Goal: Task Accomplishment & Management: Use online tool/utility

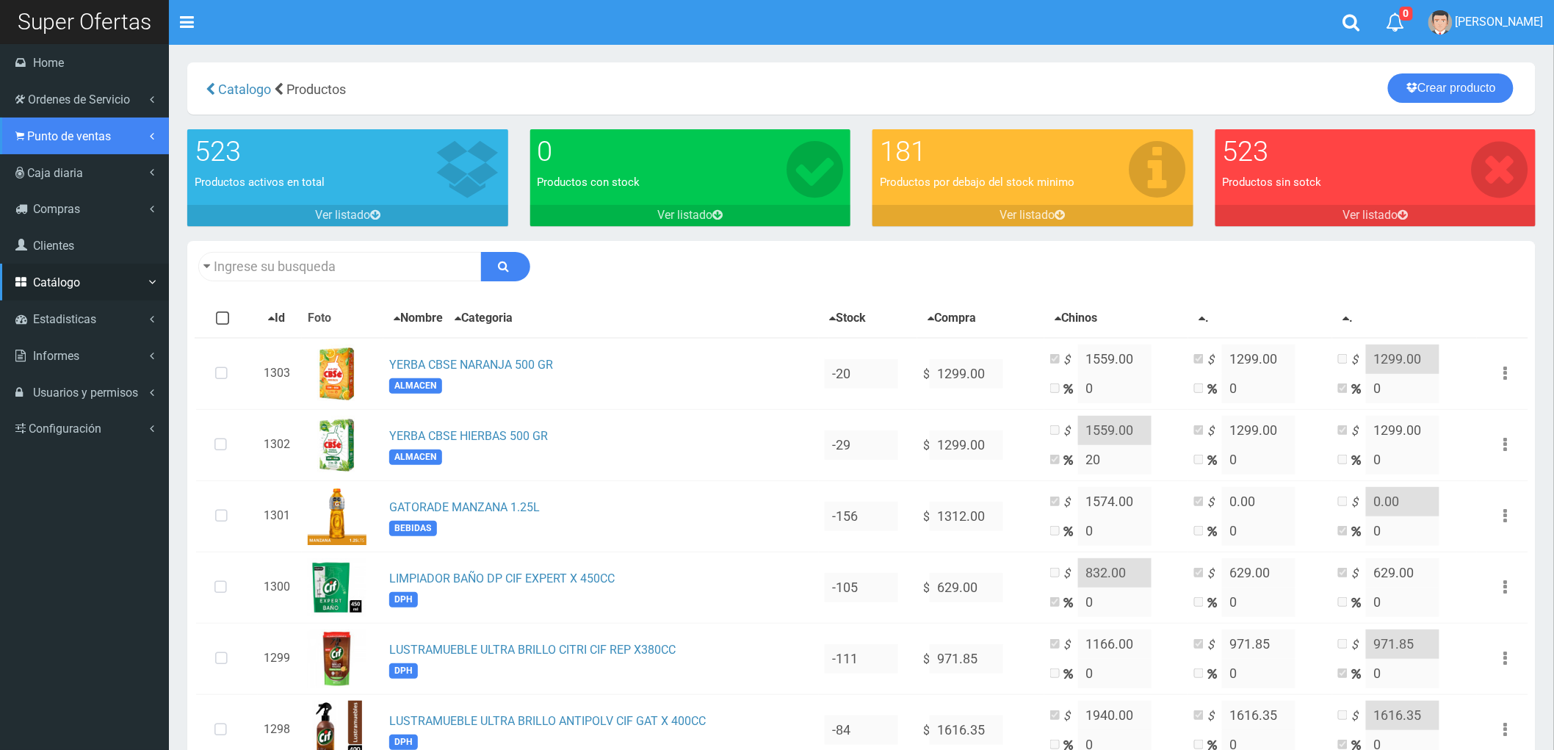
click at [70, 136] on span "Punto de ventas" at bounding box center [69, 136] width 84 height 14
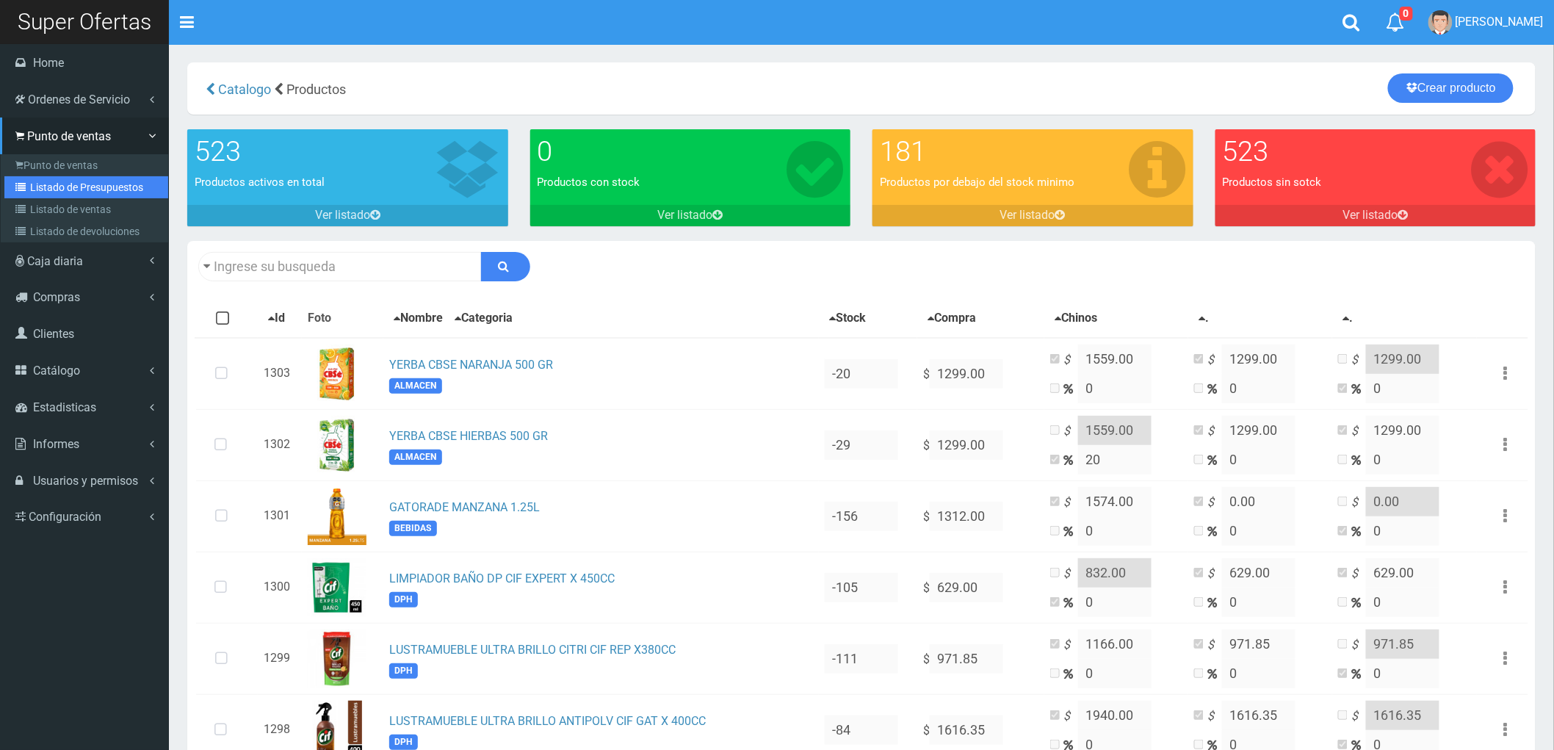
click at [76, 184] on link "Listado de Presupuestos" at bounding box center [86, 187] width 164 height 22
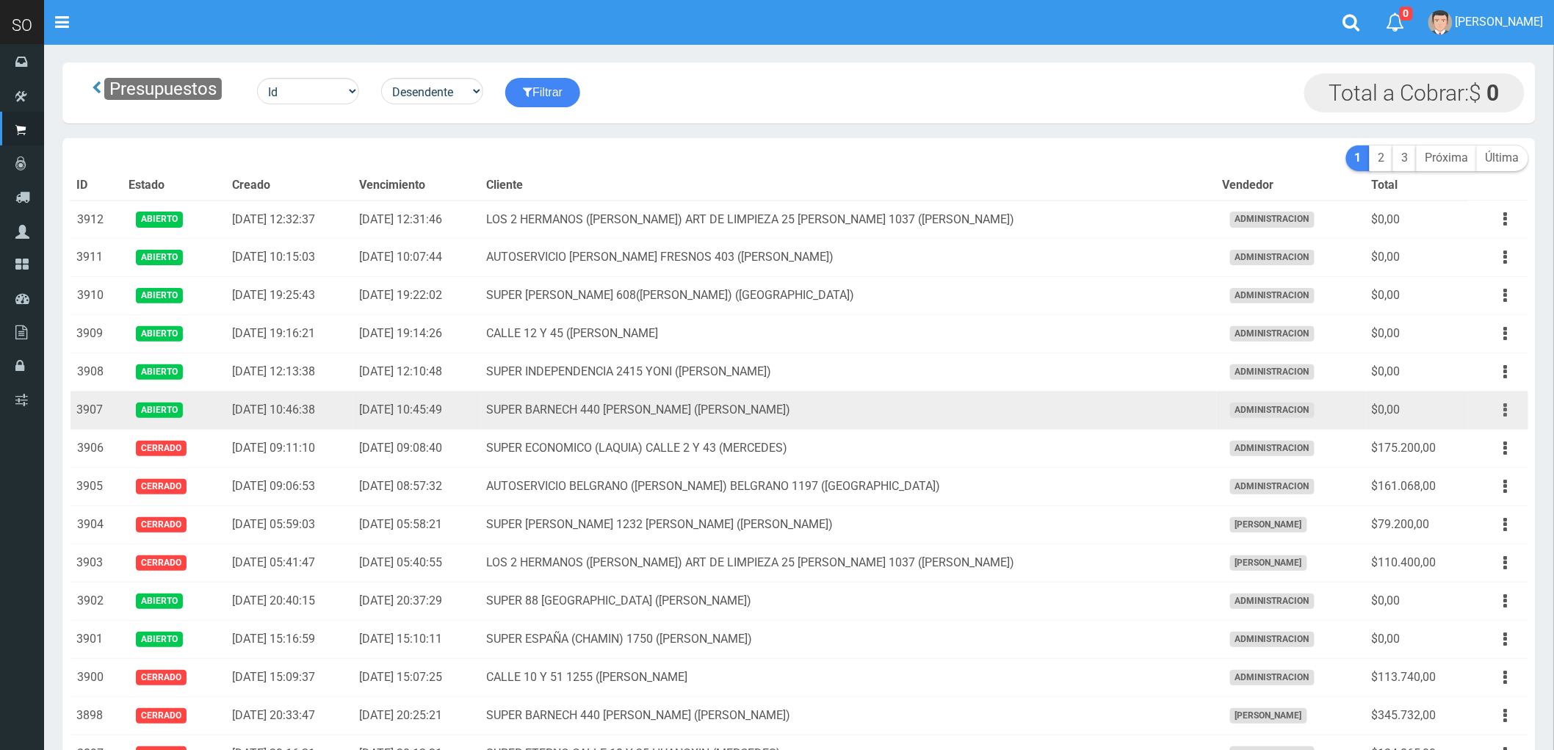
click at [1502, 413] on button "button" at bounding box center [1505, 410] width 33 height 26
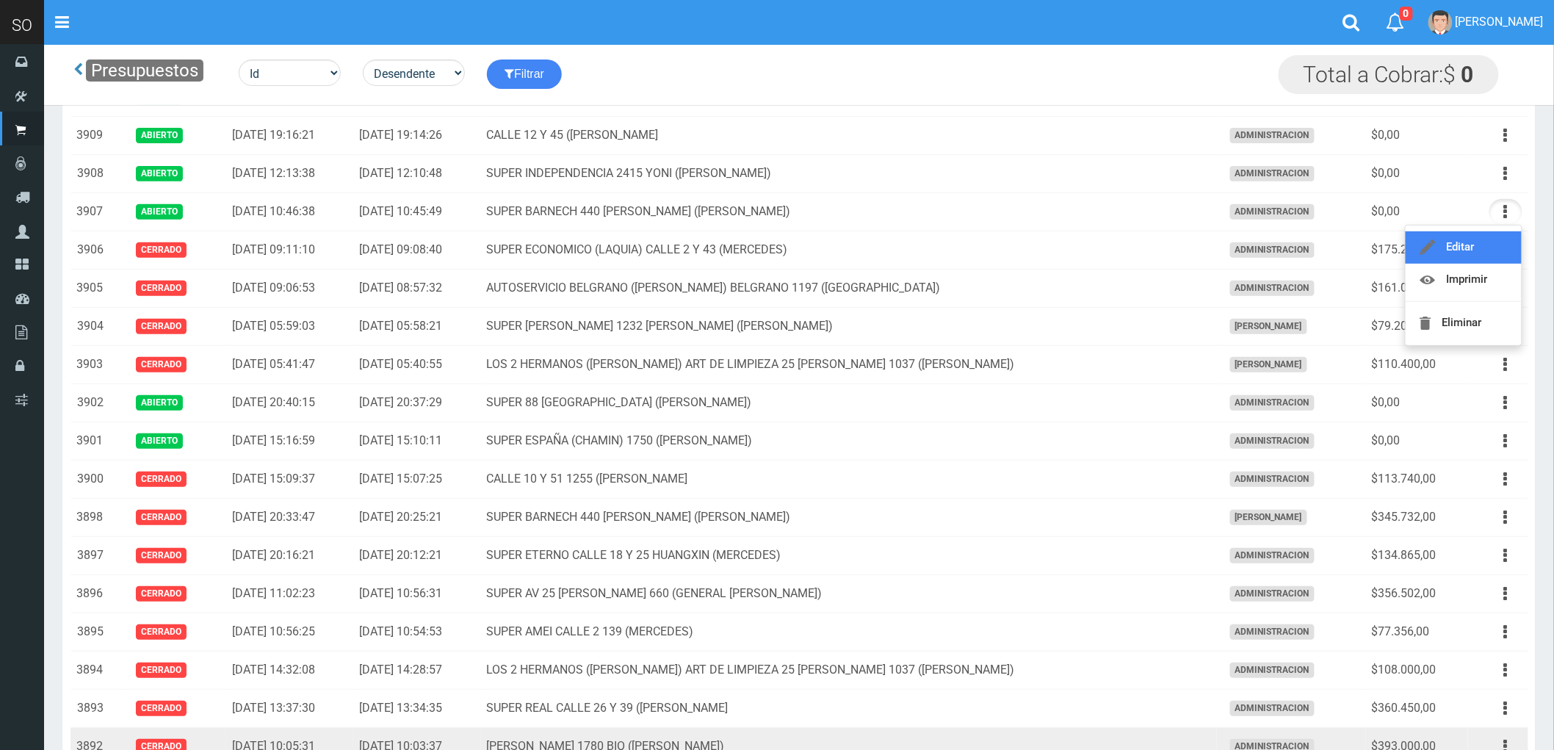
scroll to position [163, 0]
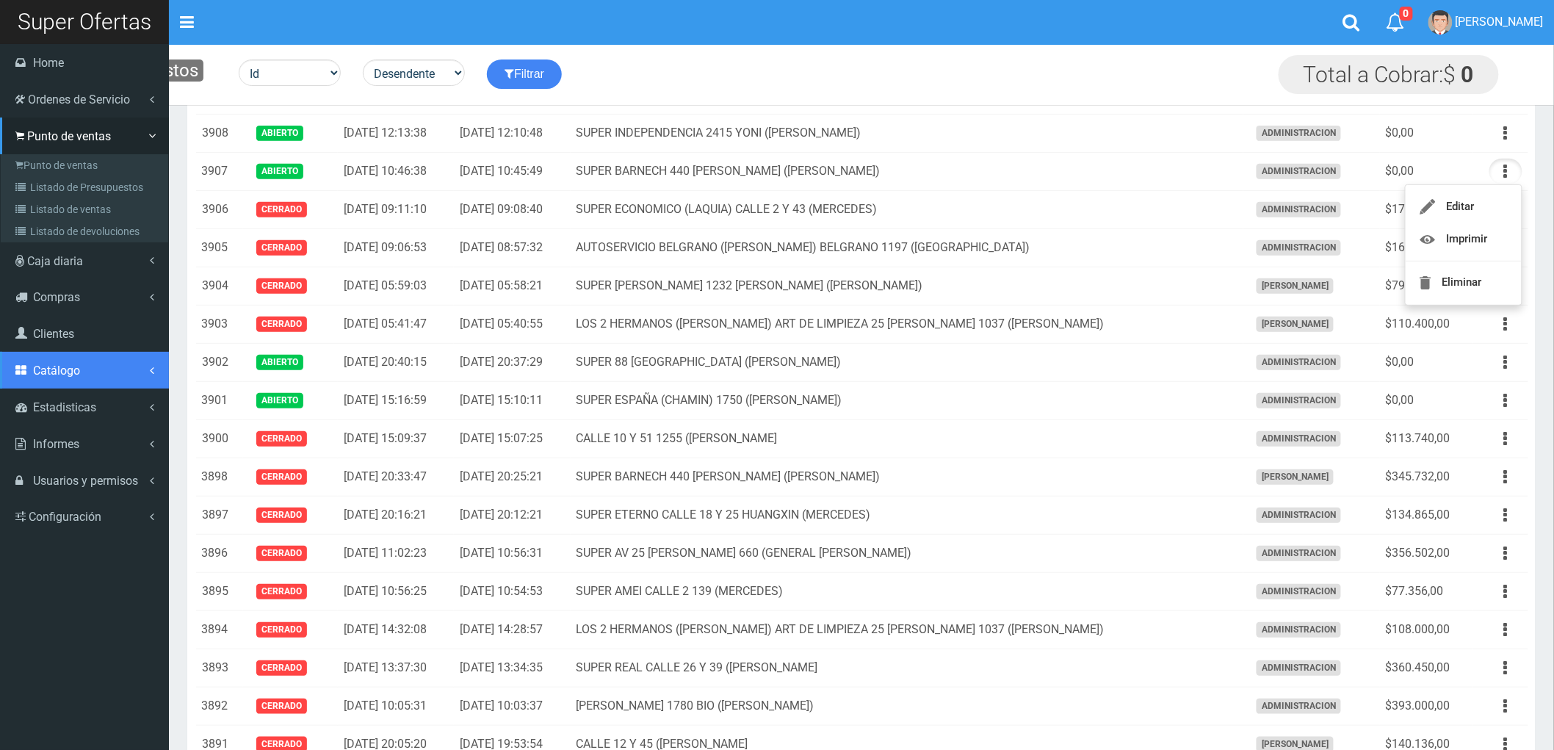
click at [46, 367] on span "Catálogo" at bounding box center [56, 370] width 47 height 14
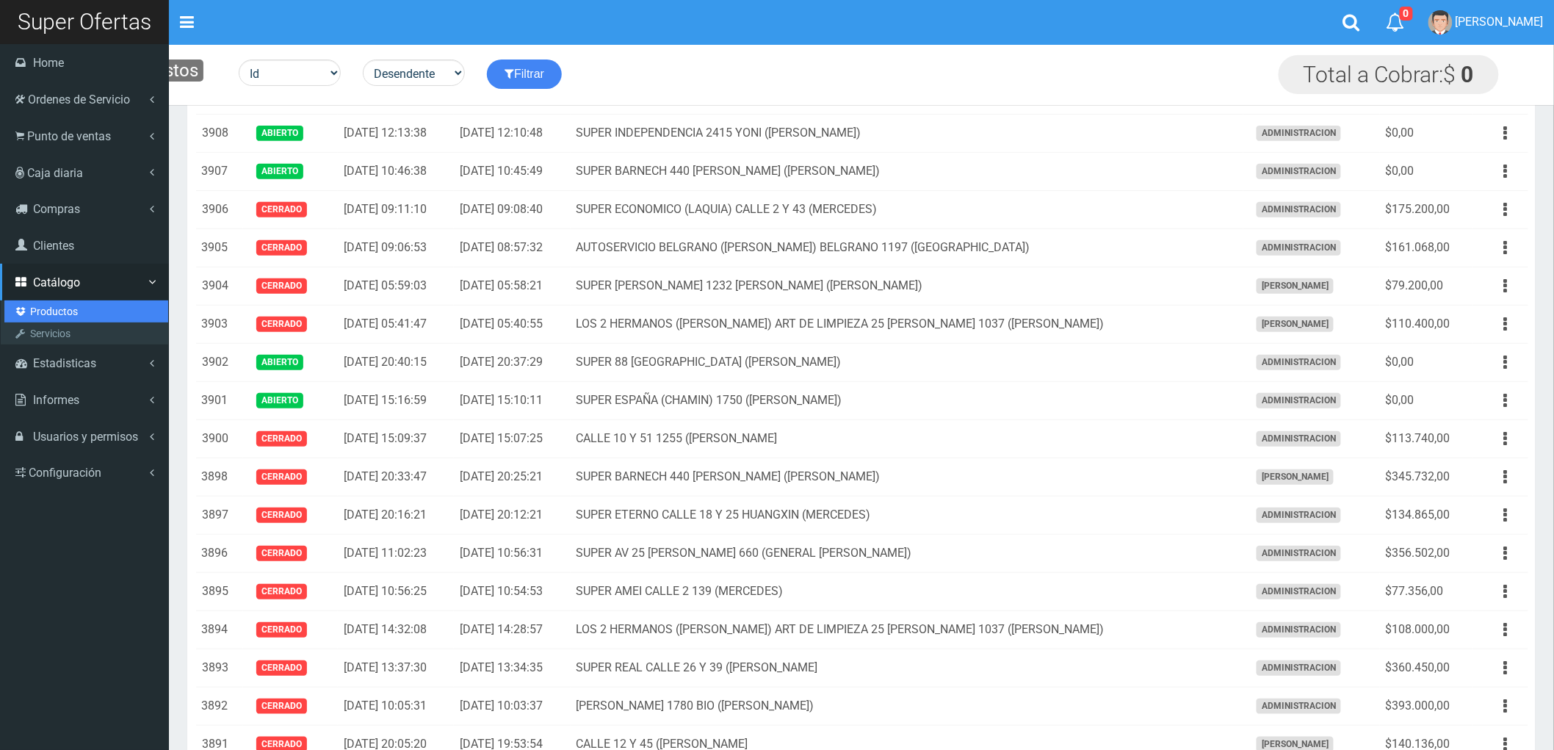
click at [51, 308] on link "Productos" at bounding box center [86, 311] width 164 height 22
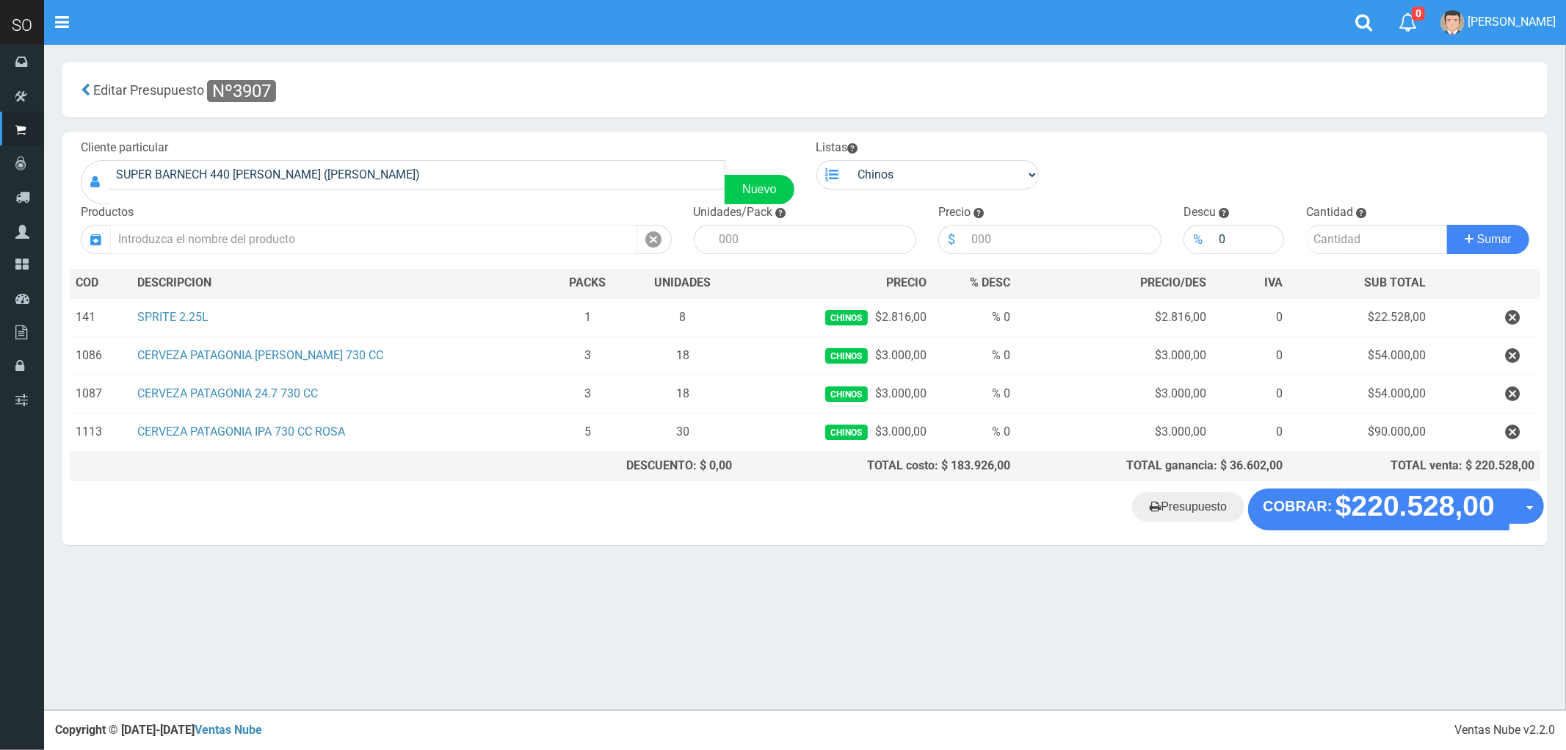
click at [200, 241] on input "text" at bounding box center [373, 239] width 527 height 29
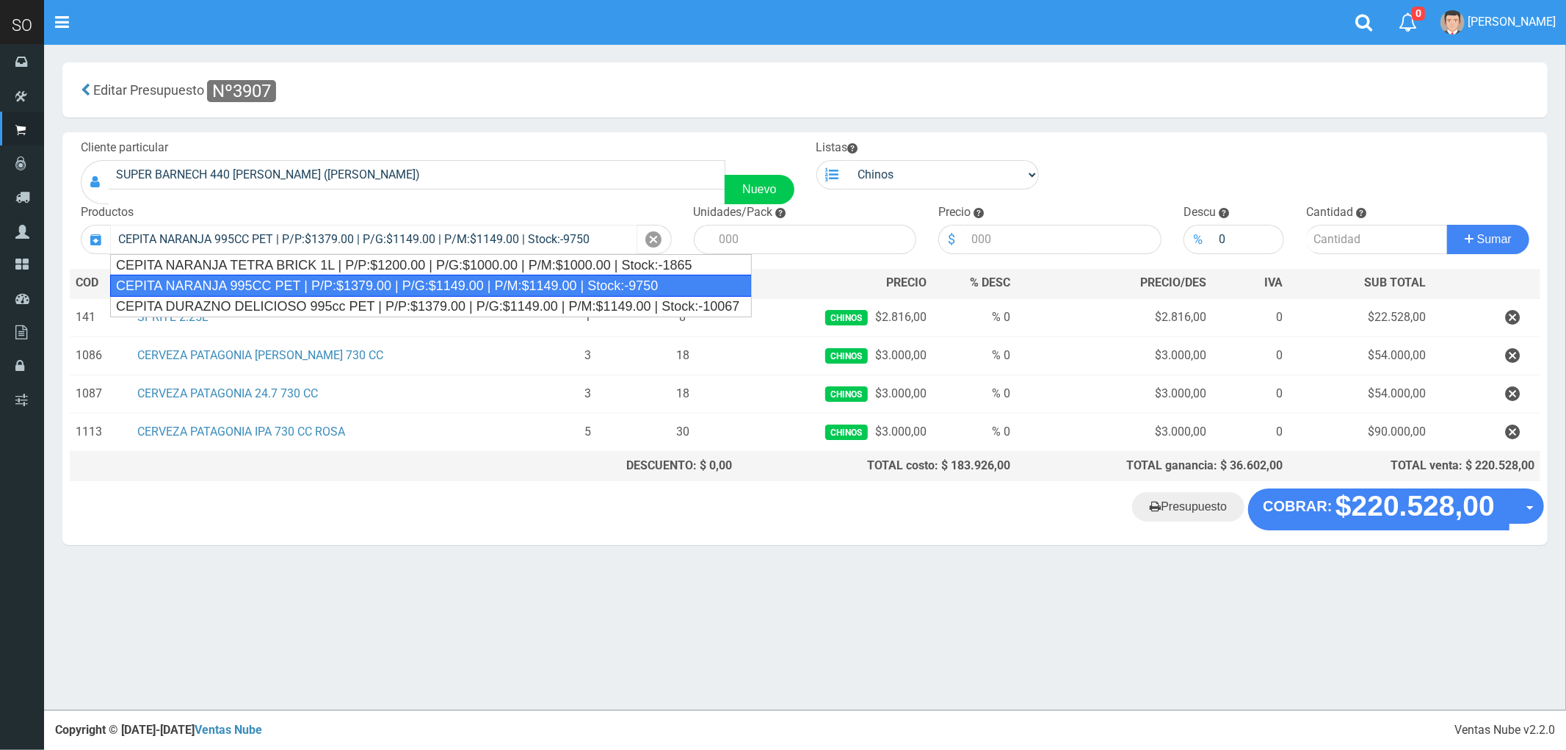
type input "CEPITA NARANJA 995CC PET | P/P:$1379.00 | P/G:$1149.00 | P/M:$1149.00 | Stock:-…"
type input "6"
type input "1379.00"
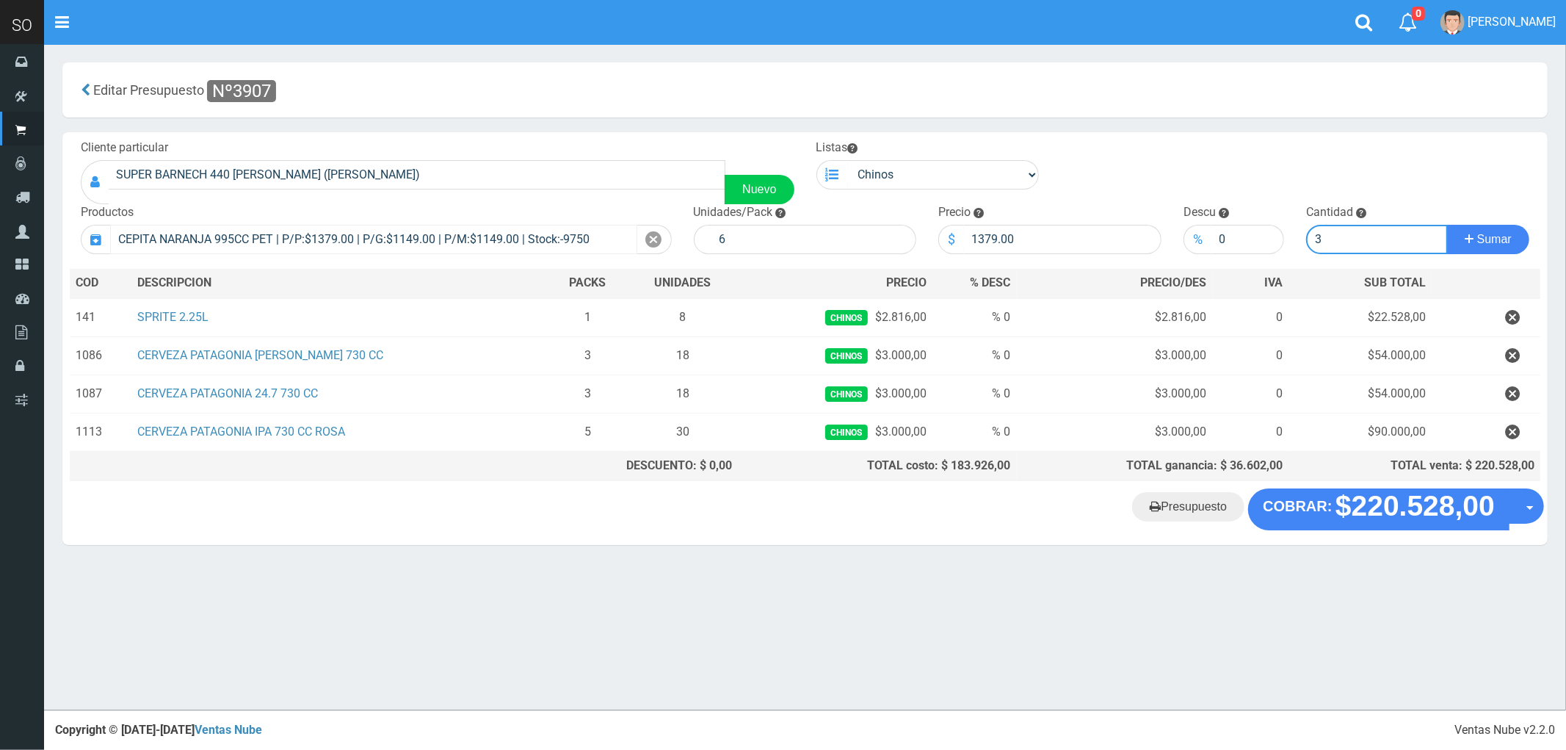
type input "3"
click at [1447, 225] on button "Sumar" at bounding box center [1488, 239] width 82 height 29
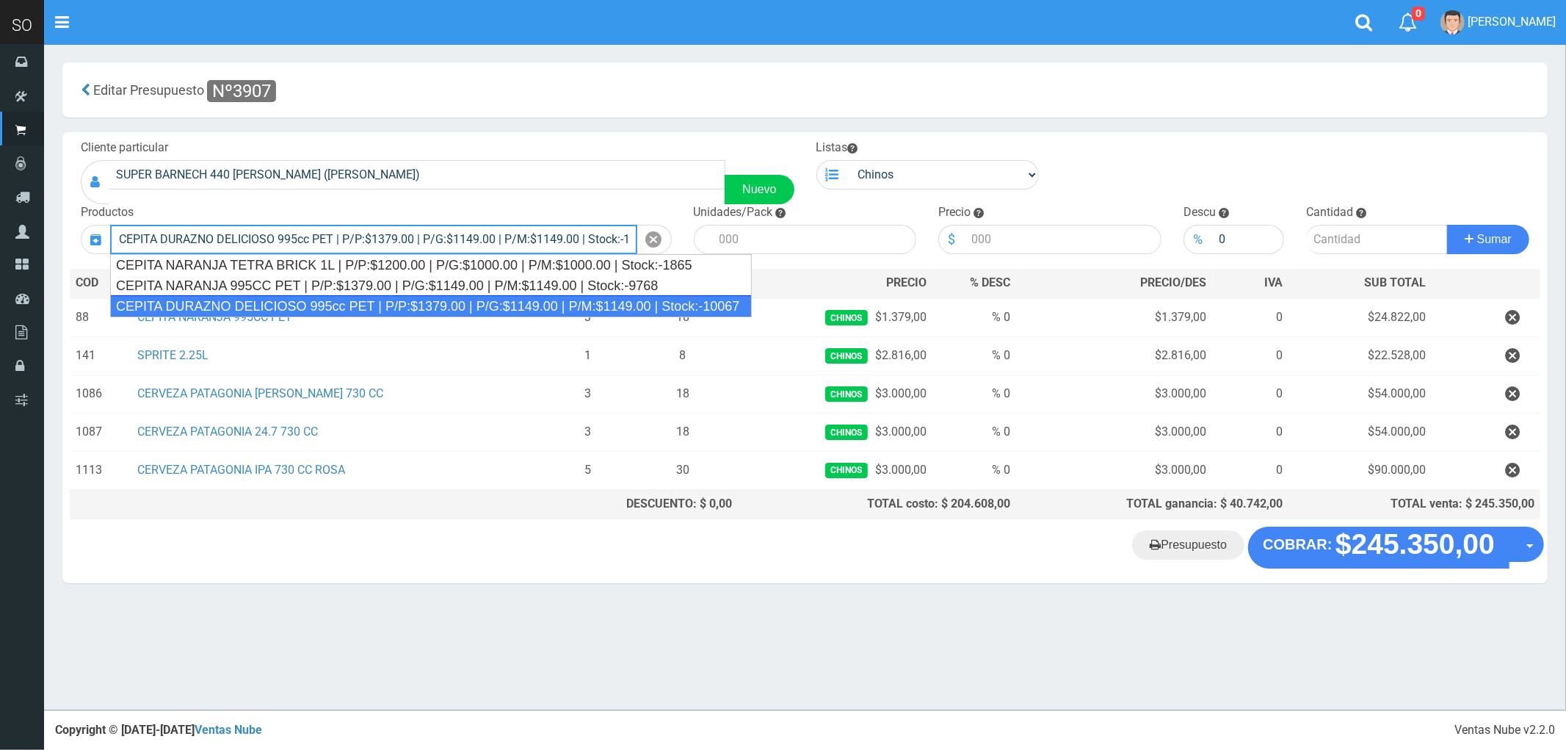
type input "CEPITA DURAZNO DELICIOSO 995cc PET | P/P:$1379.00 | P/G:$1149.00 | P/M:$1149.00…"
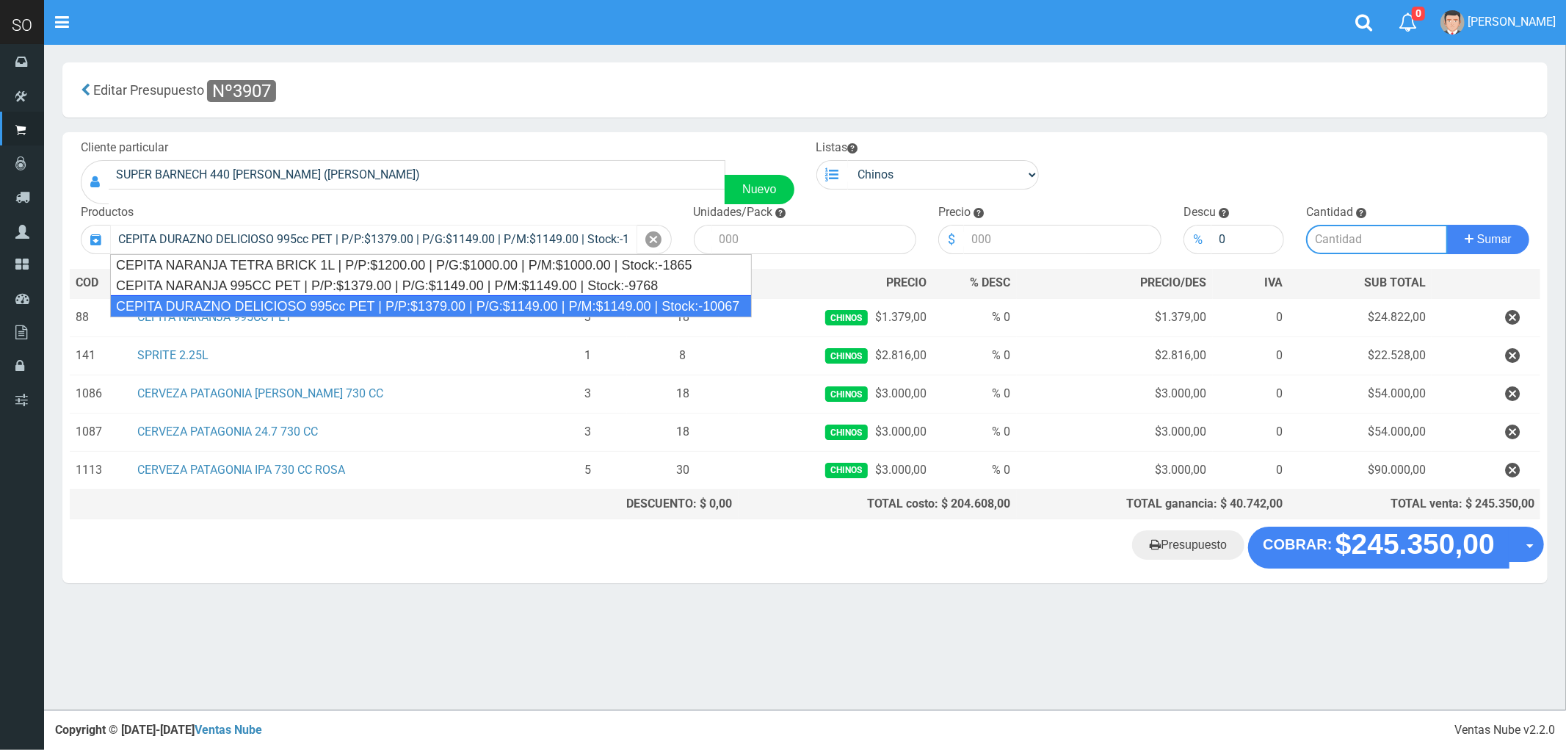
type input "6"
type input "1379.00"
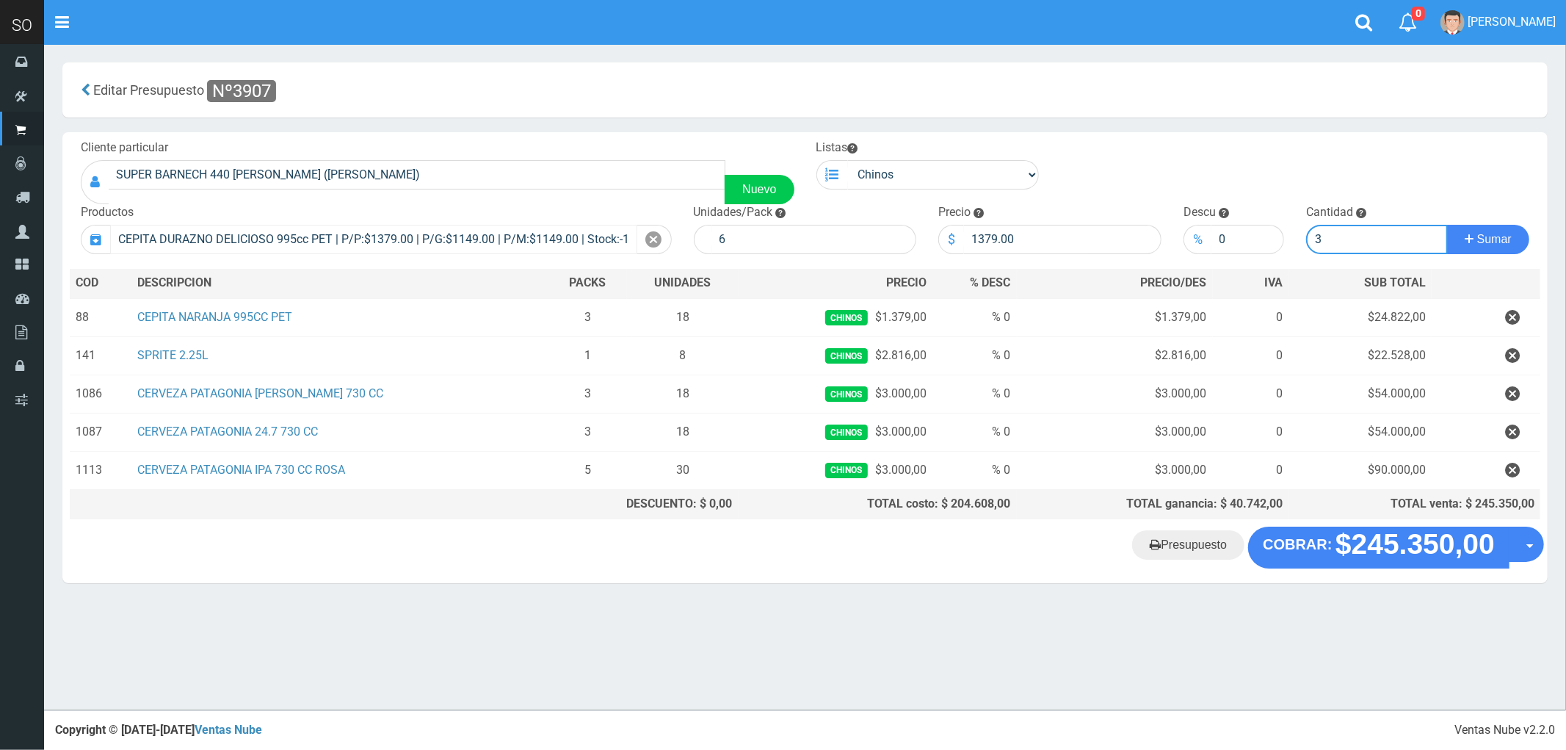
type input "3"
click at [1447, 225] on button "Sumar" at bounding box center [1488, 239] width 82 height 29
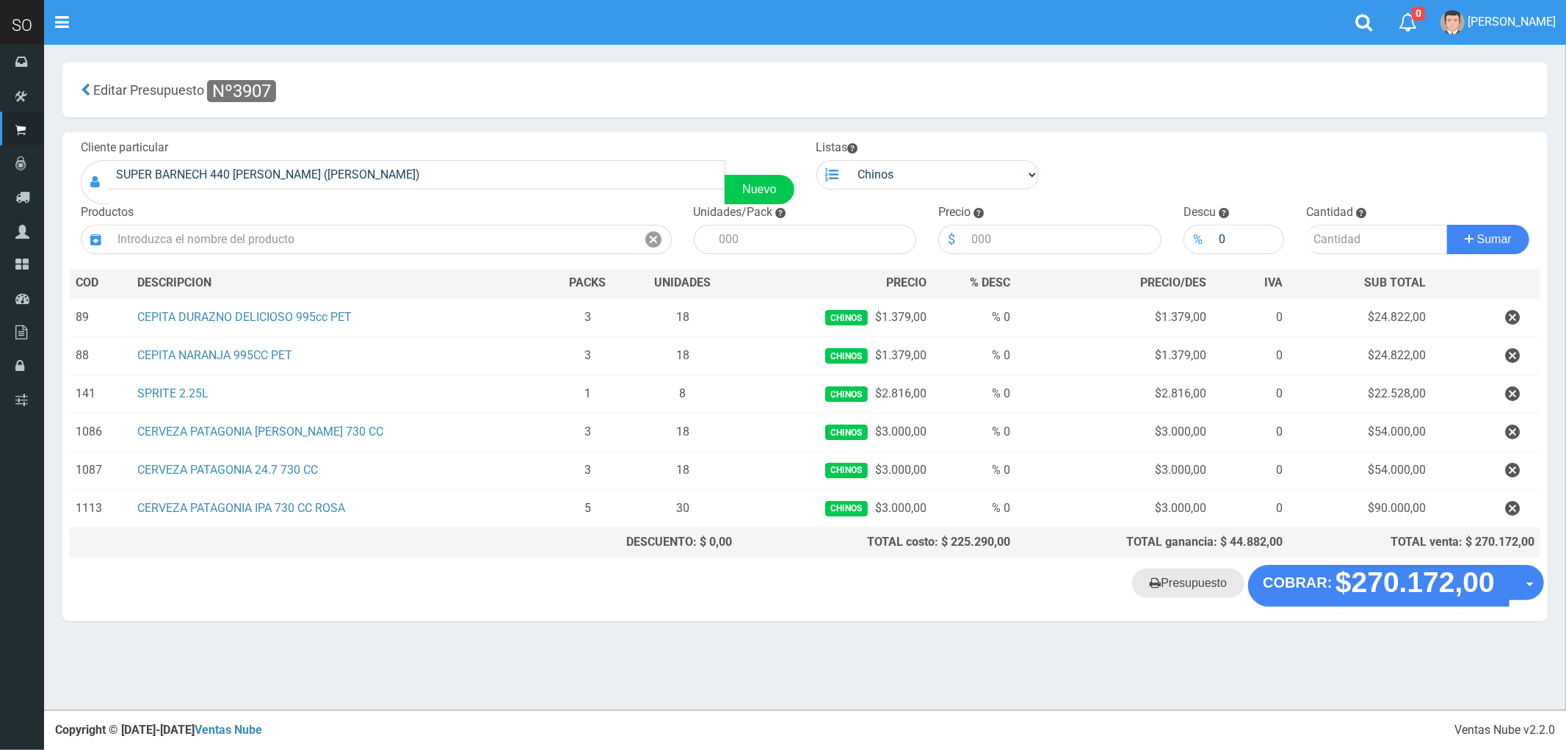
click at [1190, 590] on link "Presupuesto" at bounding box center [1188, 582] width 112 height 29
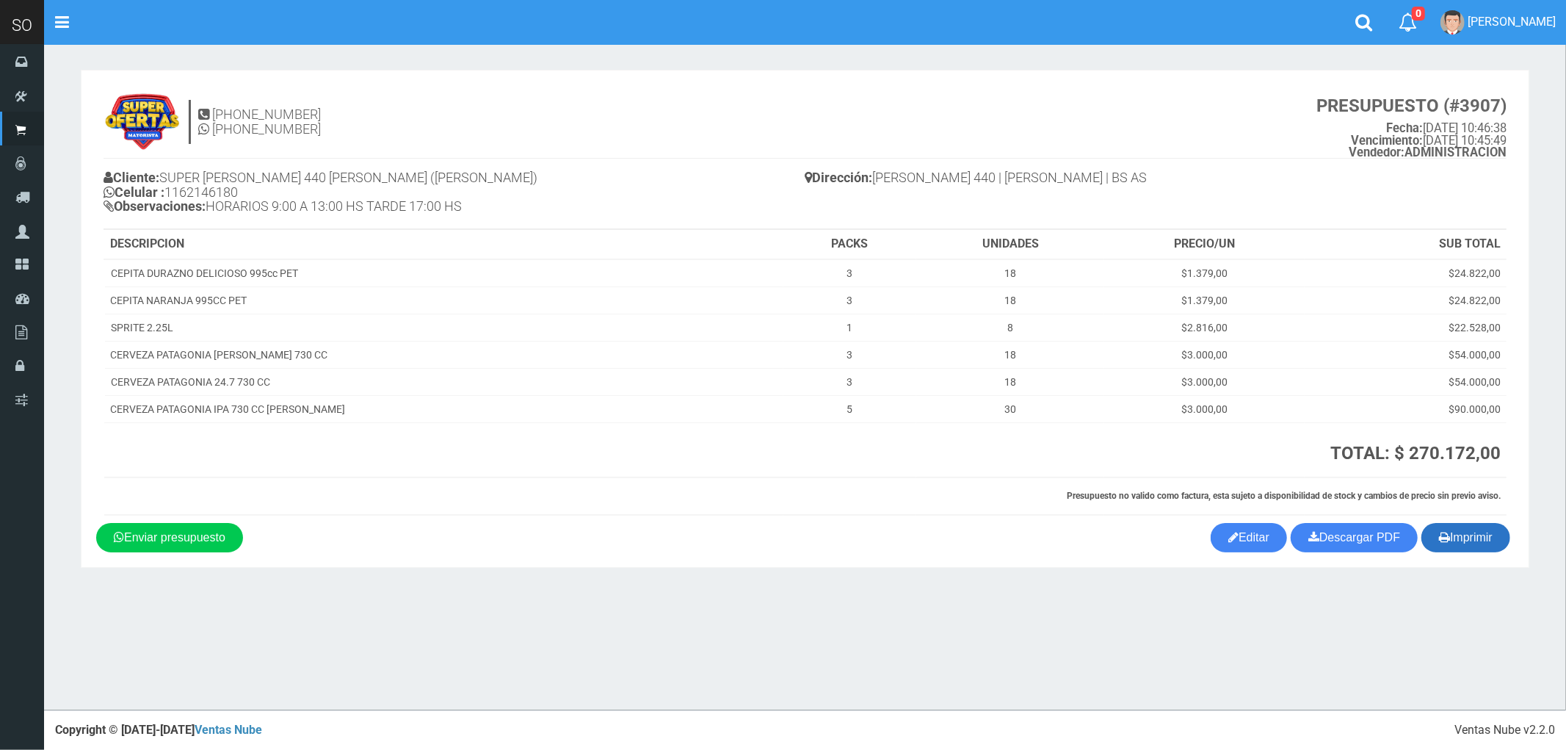
click at [1466, 551] on button "Imprimir" at bounding box center [1466, 537] width 89 height 29
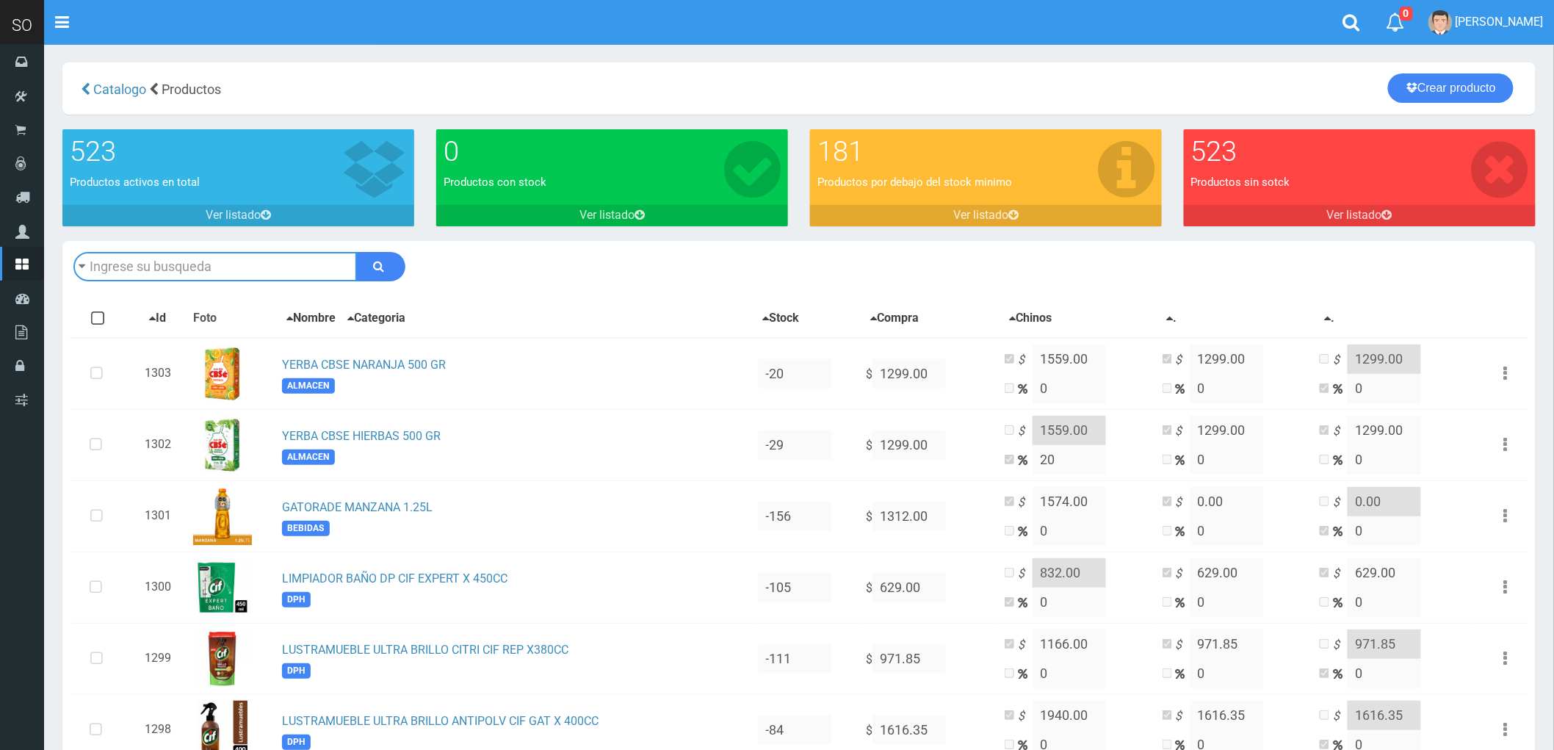
click at [194, 263] on input "text" at bounding box center [214, 266] width 283 height 29
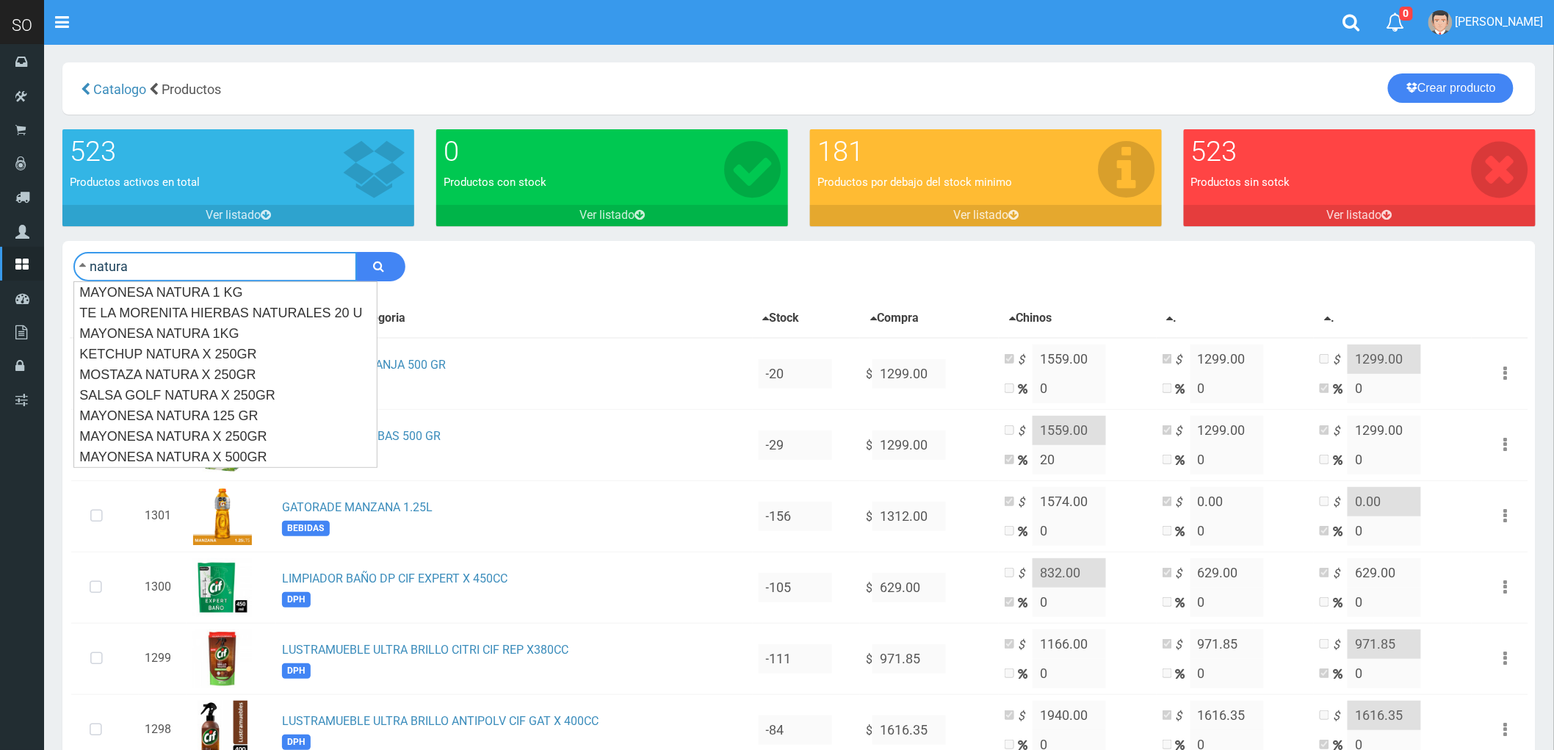
type input "natura"
click at [356, 252] on button "submit" at bounding box center [380, 266] width 49 height 29
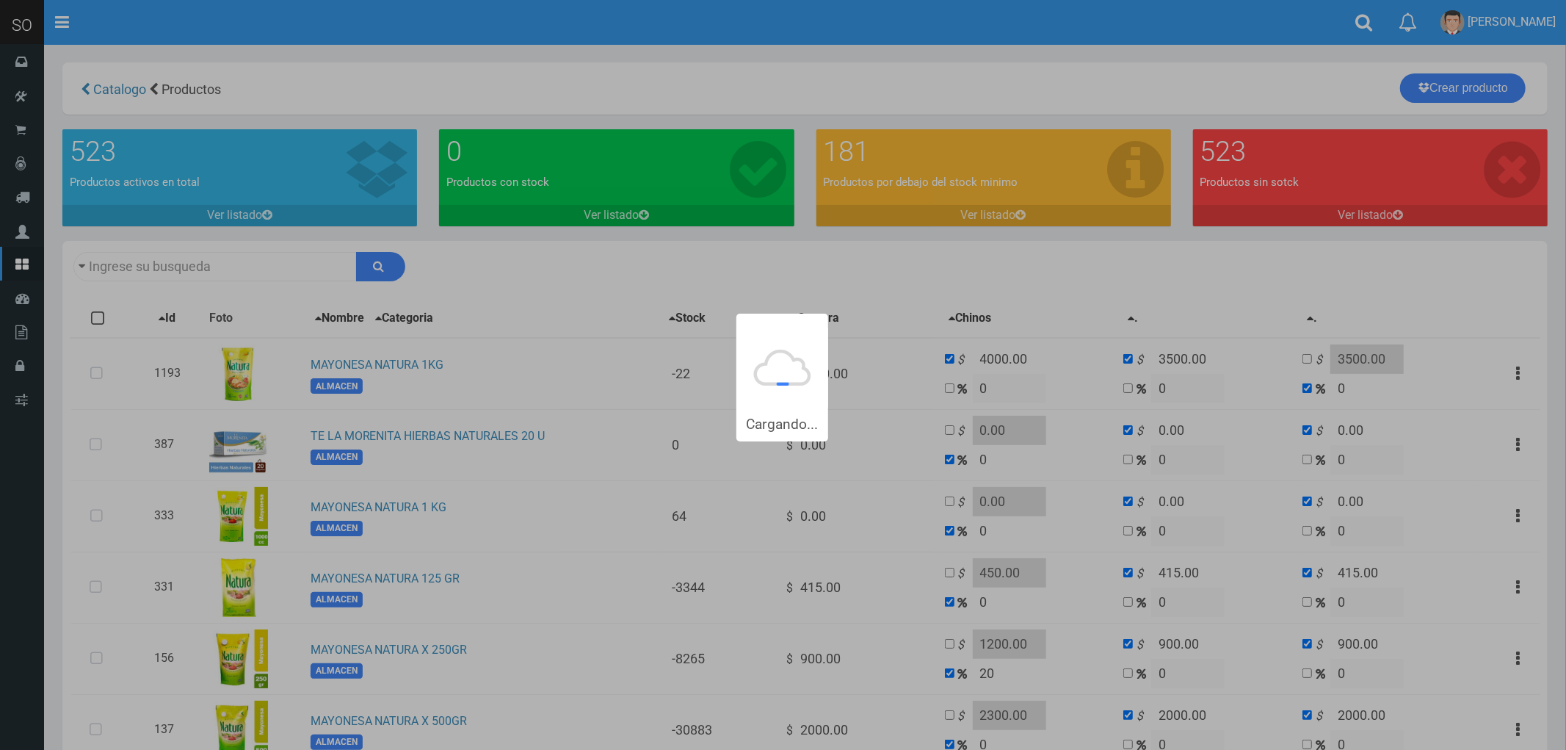
type input "natura"
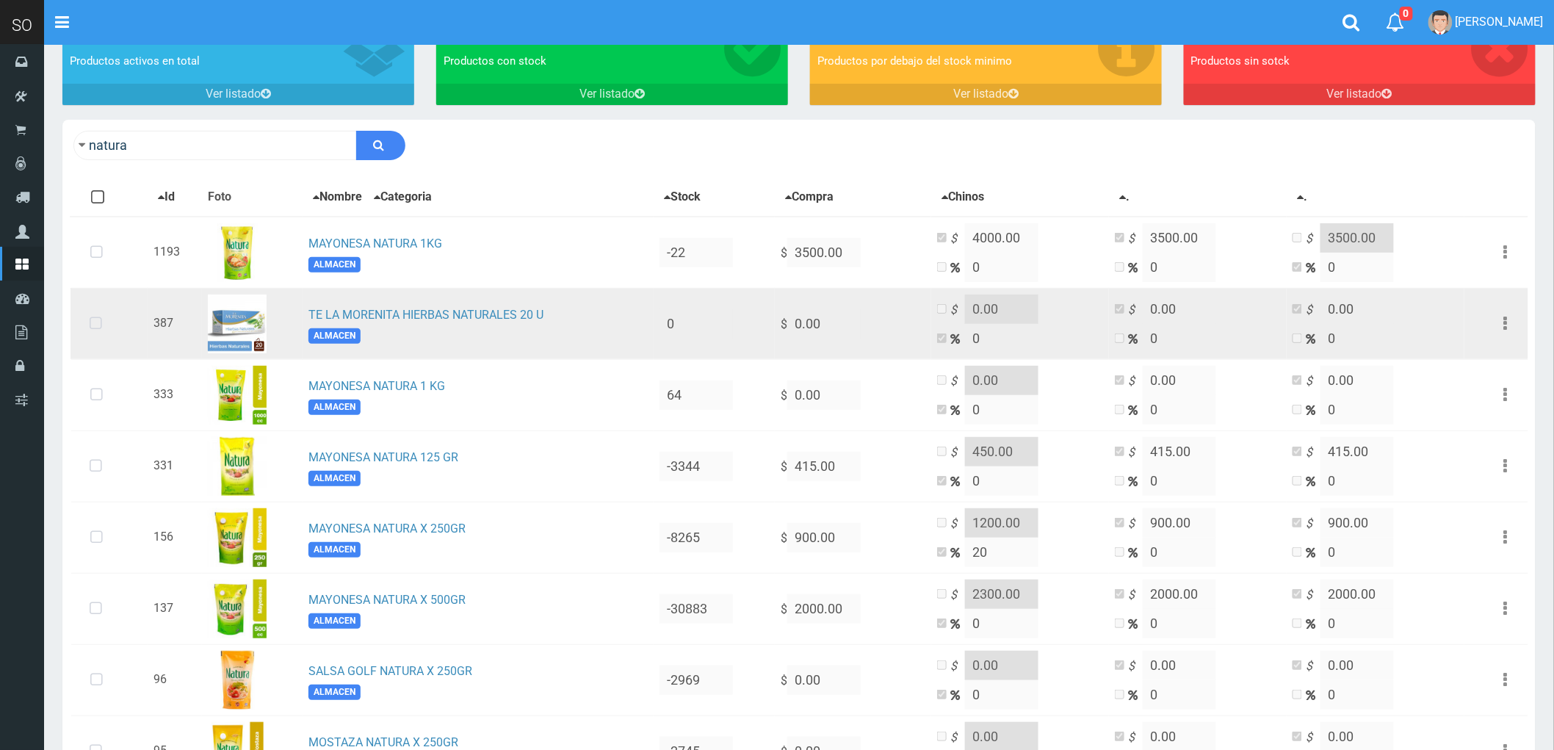
scroll to position [163, 0]
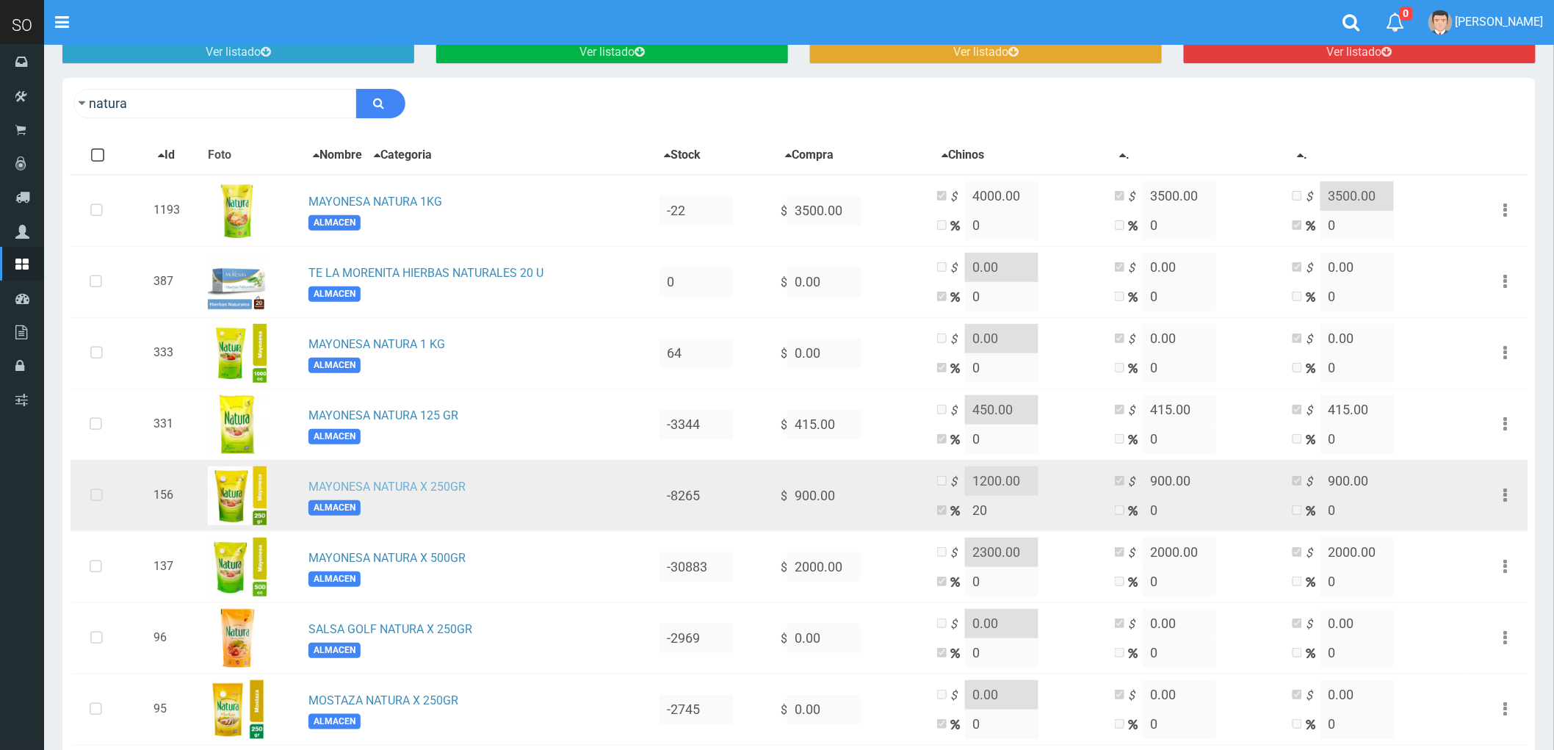
click at [395, 482] on link "MAYONESA NATURA X 250GR" at bounding box center [386, 486] width 157 height 14
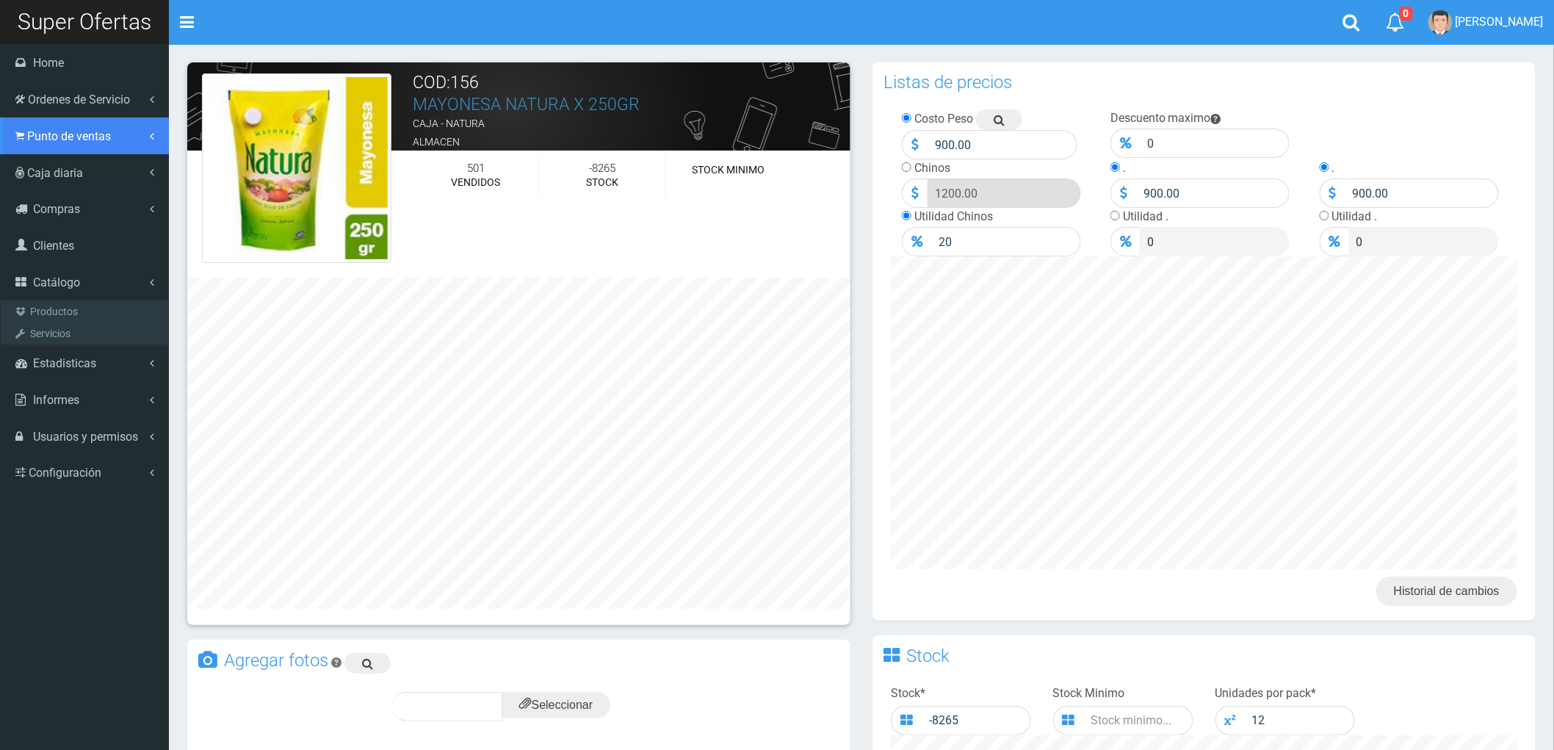
click at [23, 132] on icon at bounding box center [19, 136] width 9 height 14
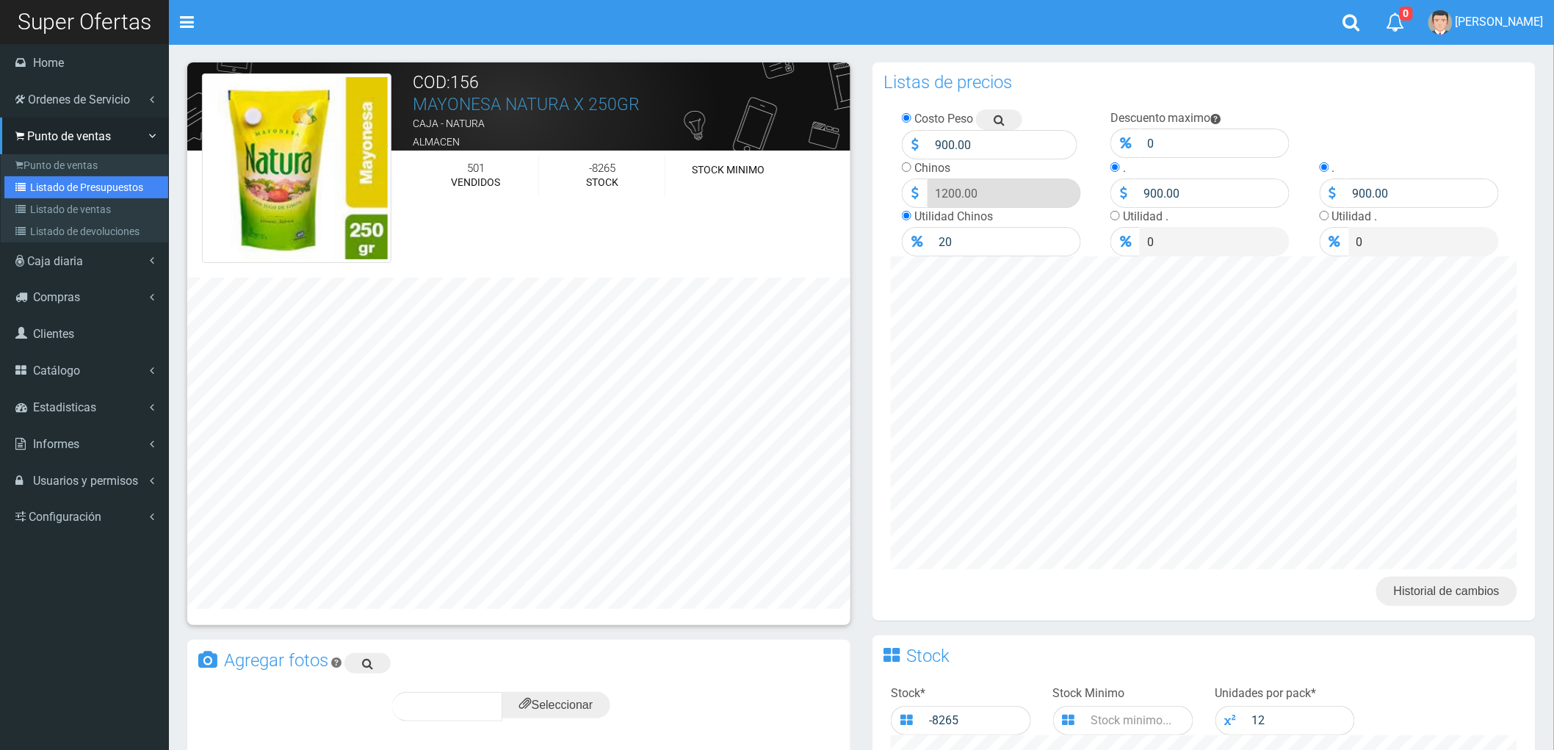
click at [83, 187] on link "Listado de Presupuestos" at bounding box center [86, 187] width 164 height 22
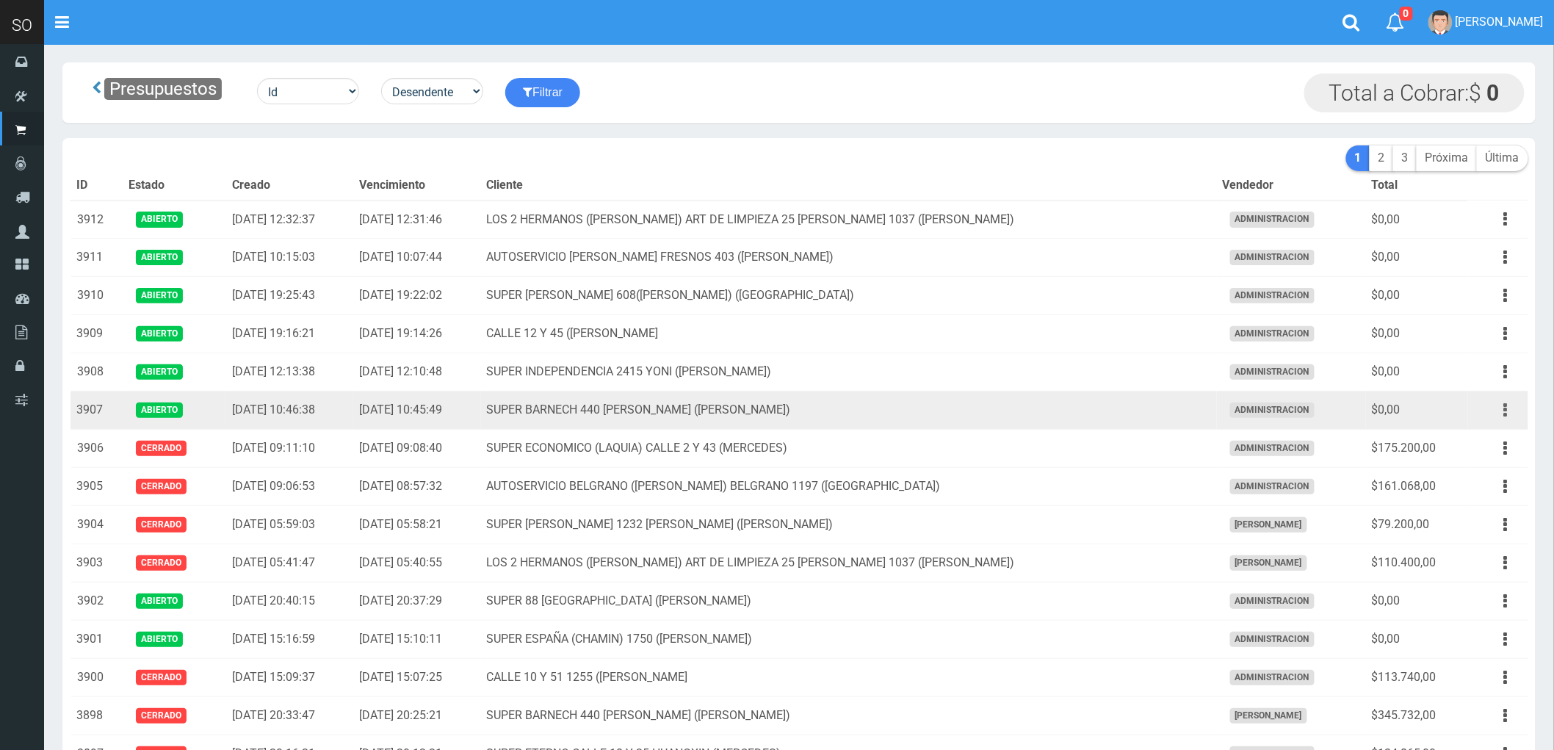
click at [1508, 408] on button "button" at bounding box center [1505, 410] width 33 height 26
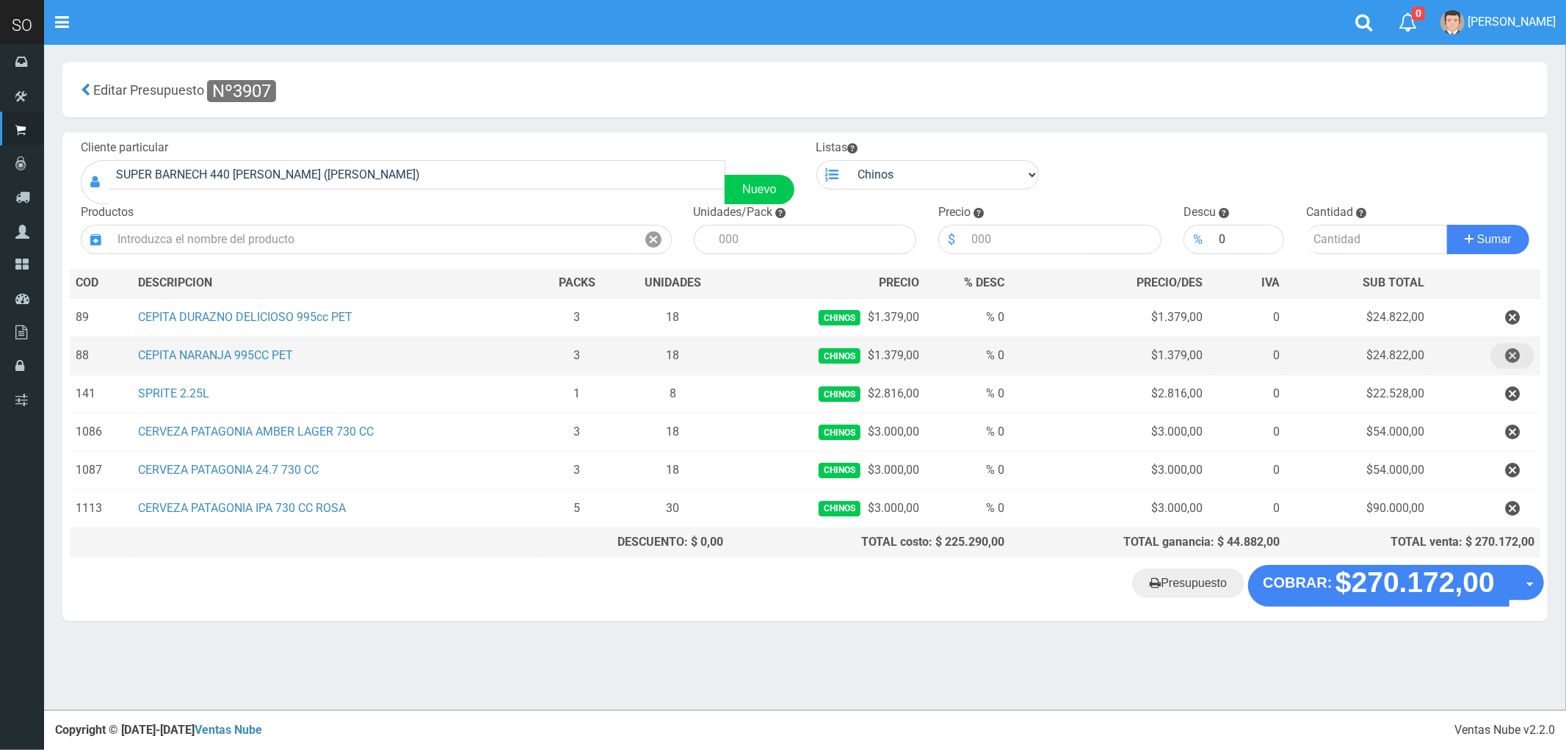
click at [1518, 358] on icon "button" at bounding box center [1512, 356] width 15 height 26
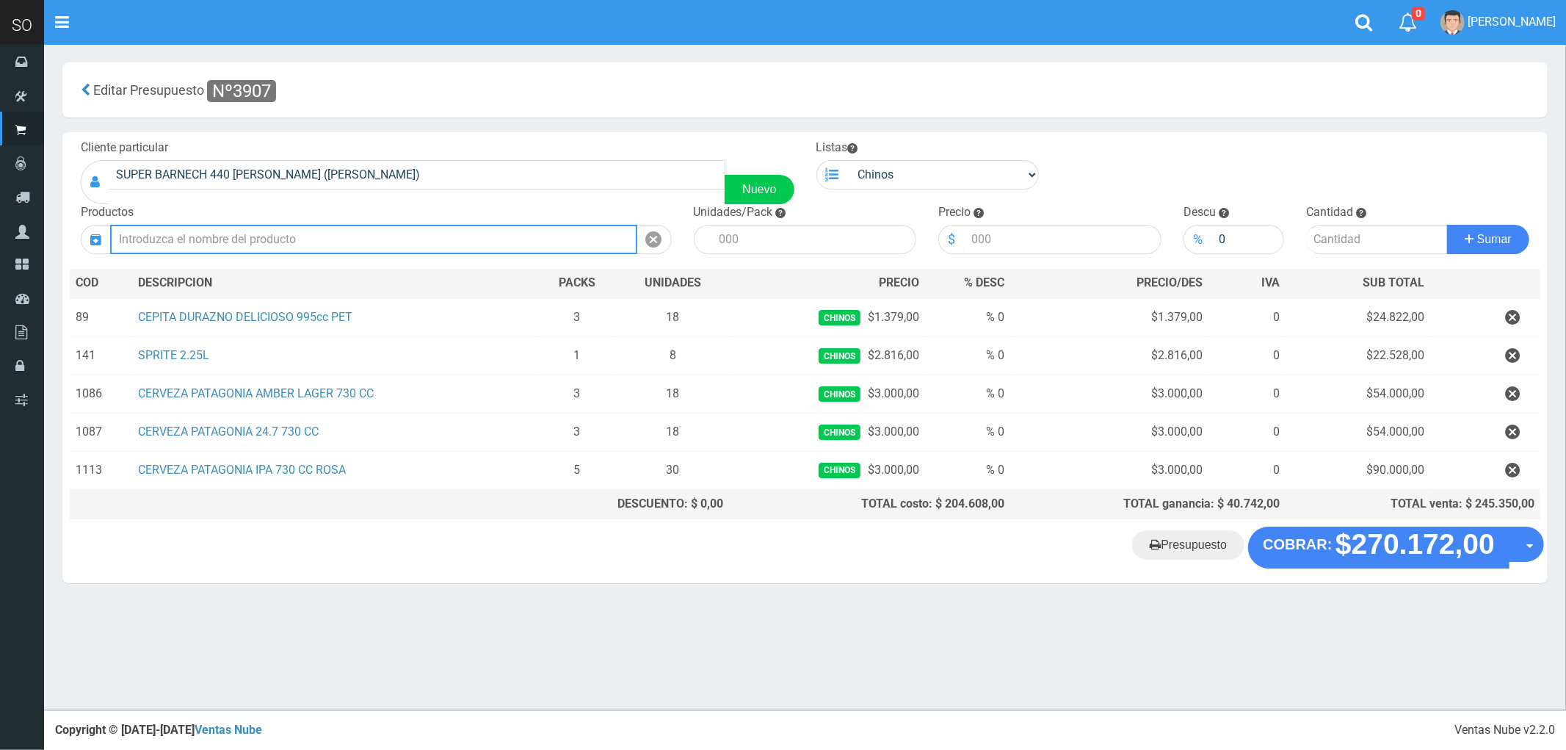
click at [275, 238] on input "text" at bounding box center [373, 239] width 527 height 29
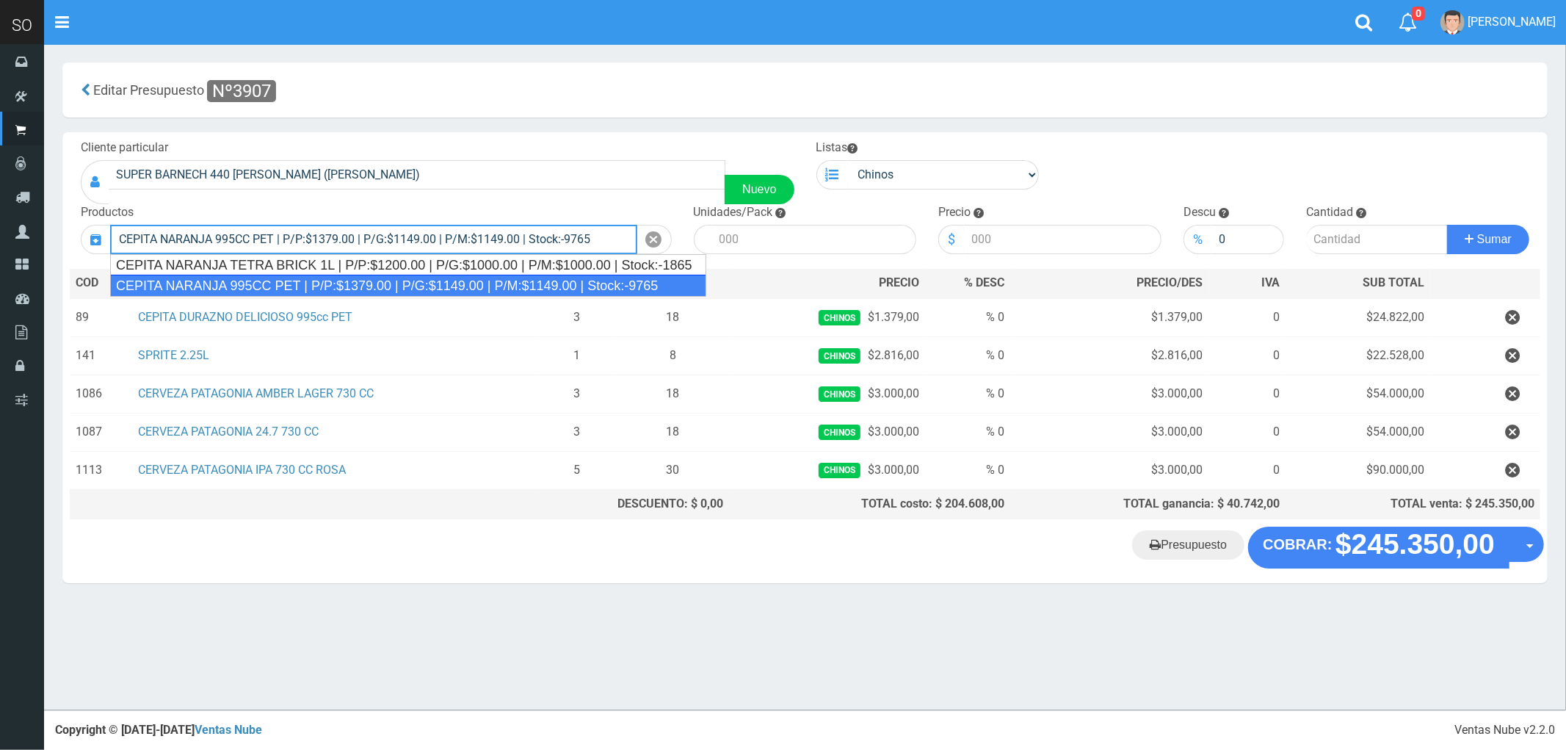
type input "CEPITA NARANJA 995CC PET | P/P:$1379.00 | P/G:$1149.00 | P/M:$1149.00 | Stock:-…"
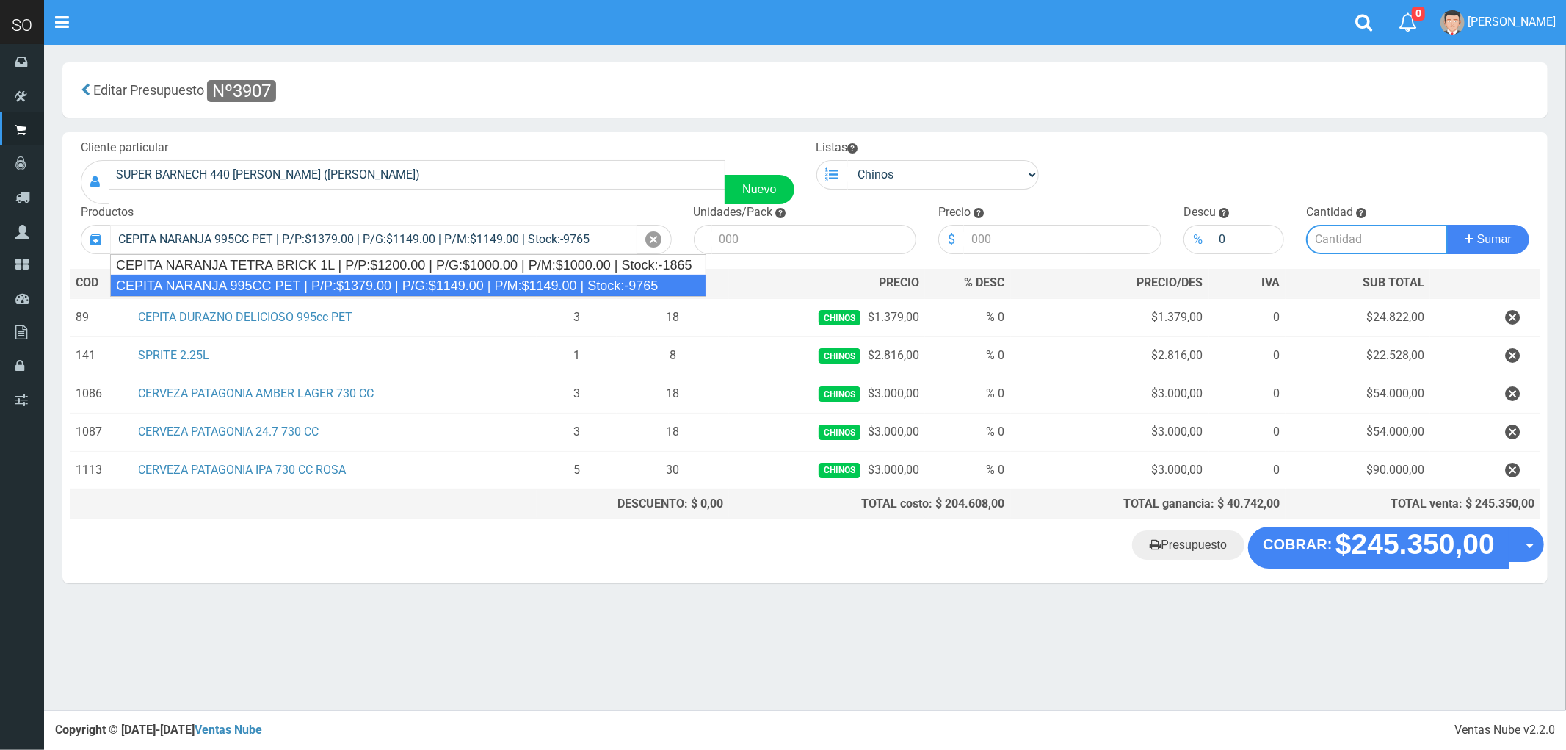
type input "6"
type input "1379.00"
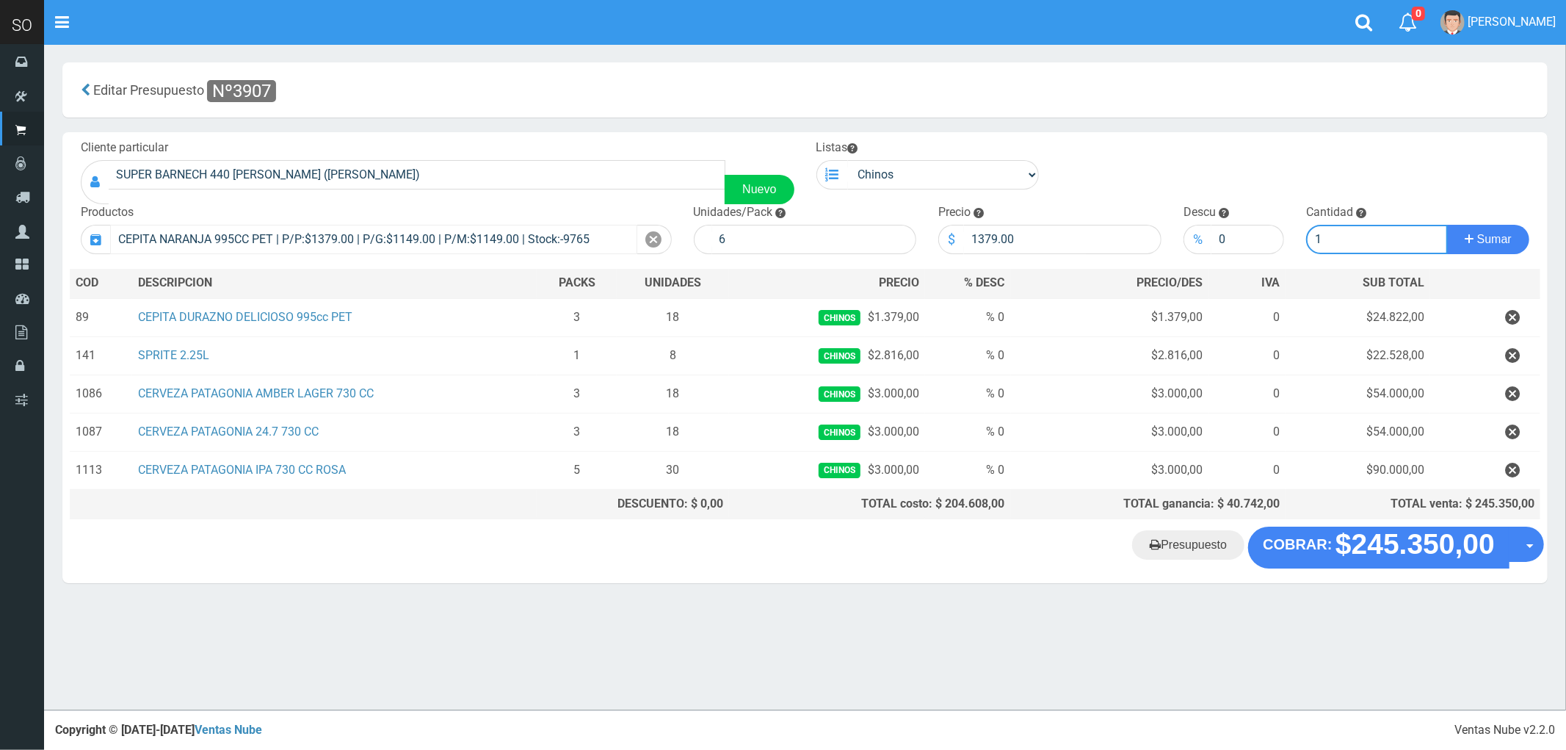
type input "1"
click at [1447, 225] on button "Sumar" at bounding box center [1488, 239] width 82 height 29
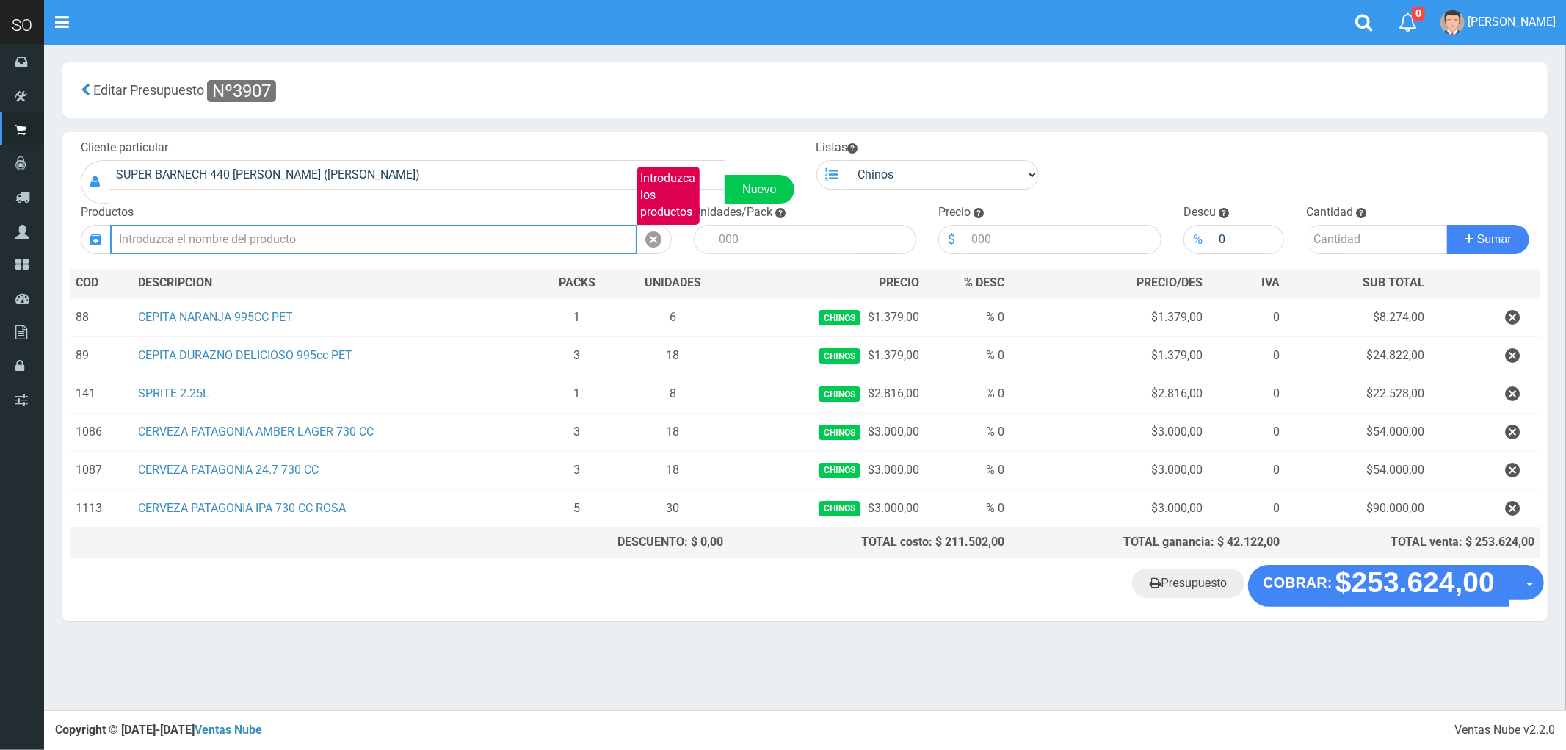
click at [275, 238] on input "Introduzca los productos" at bounding box center [373, 239] width 527 height 29
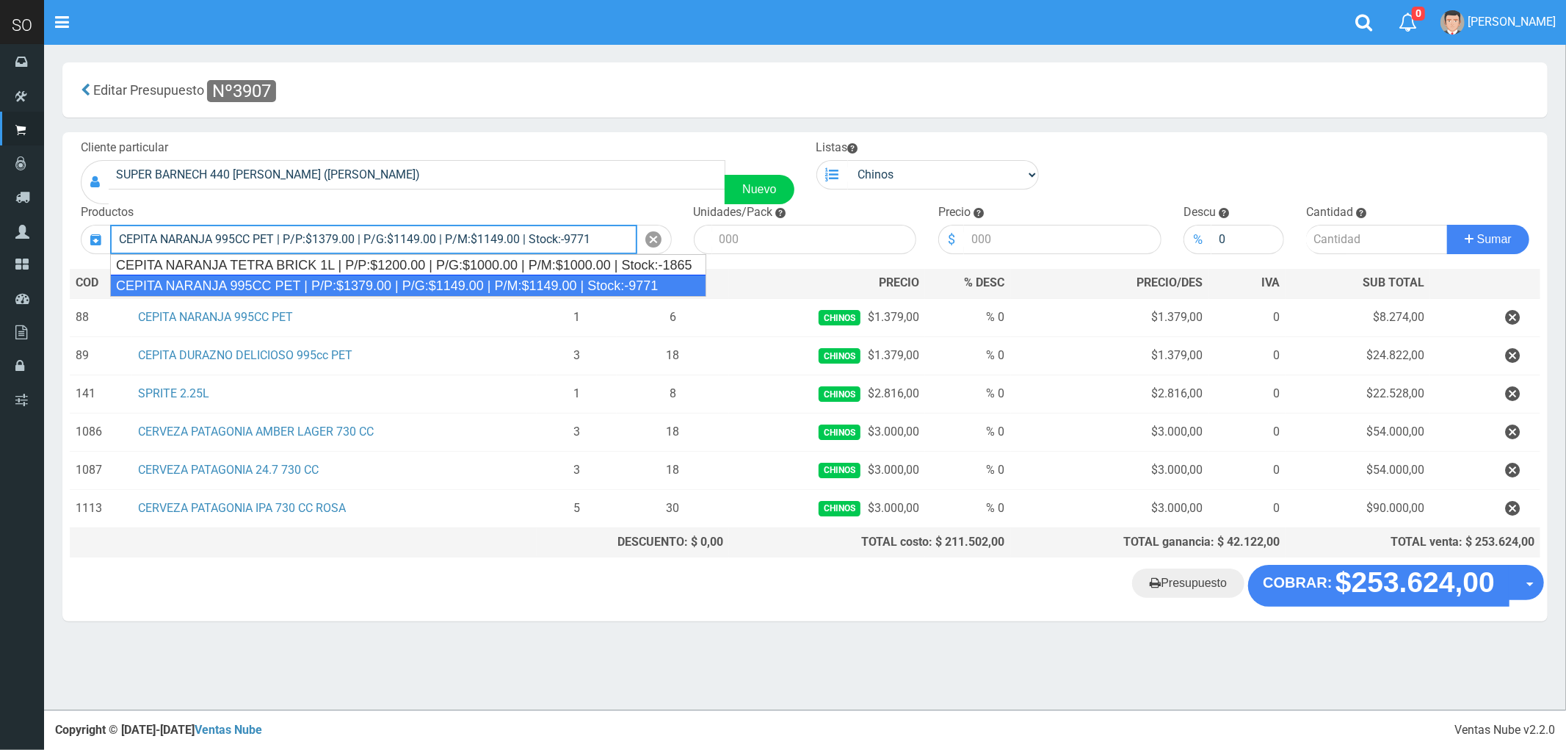
type input "CEPITA NARANJA 995CC PET | P/P:$1379.00 | P/G:$1149.00 | P/M:$1149.00 | Stock:-…"
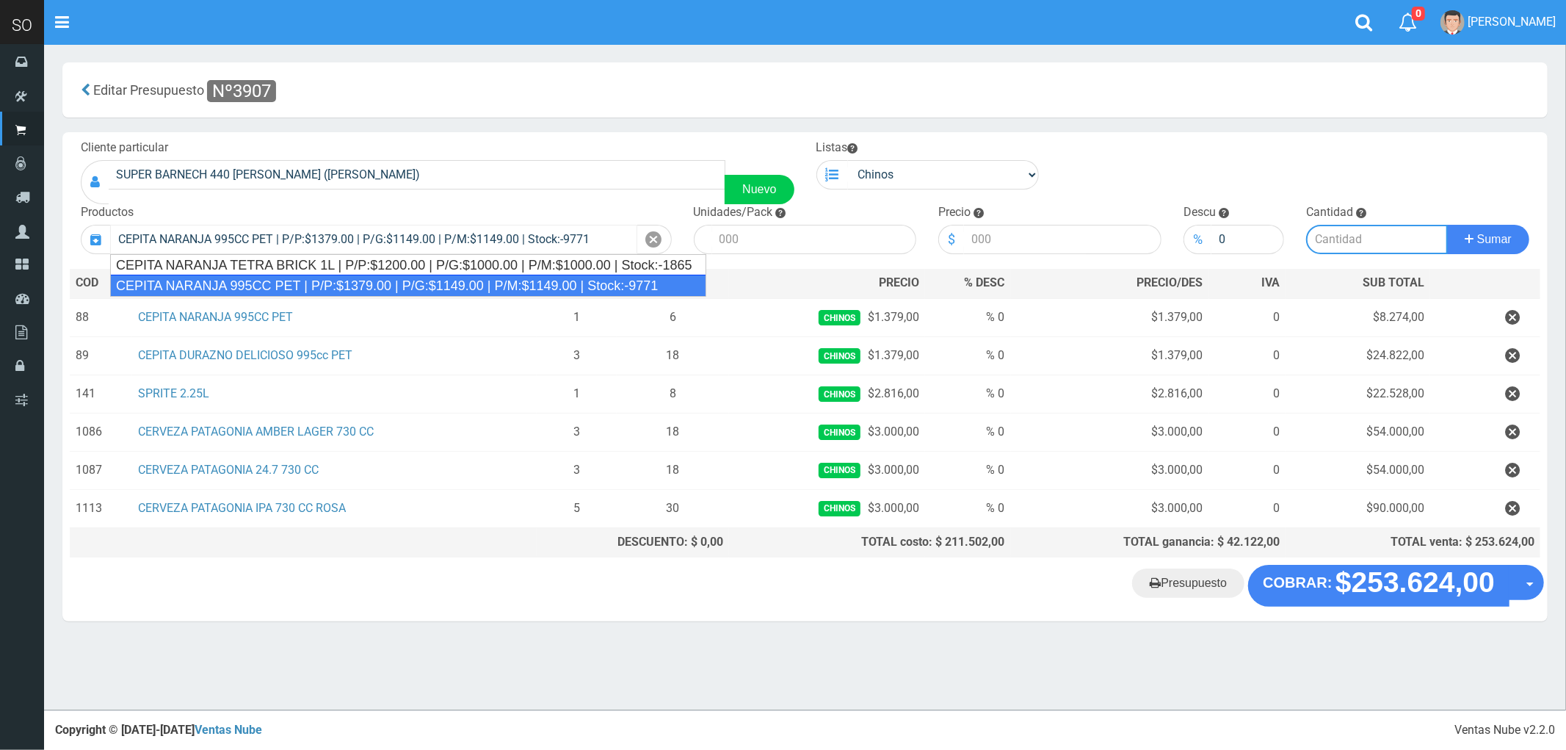
type input "6"
type input "1379.00"
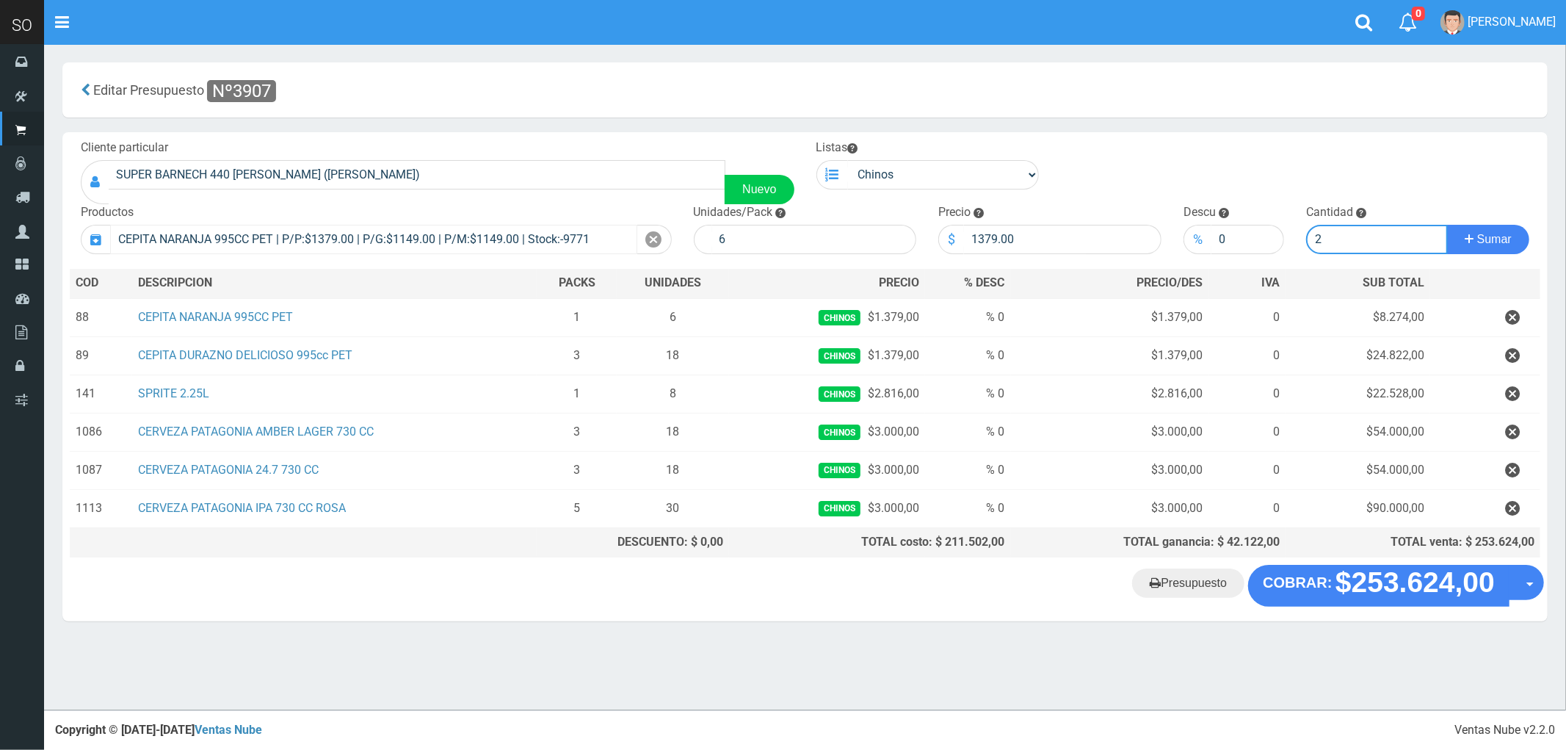
type input "2"
click at [1447, 225] on button "Sumar" at bounding box center [1488, 239] width 82 height 29
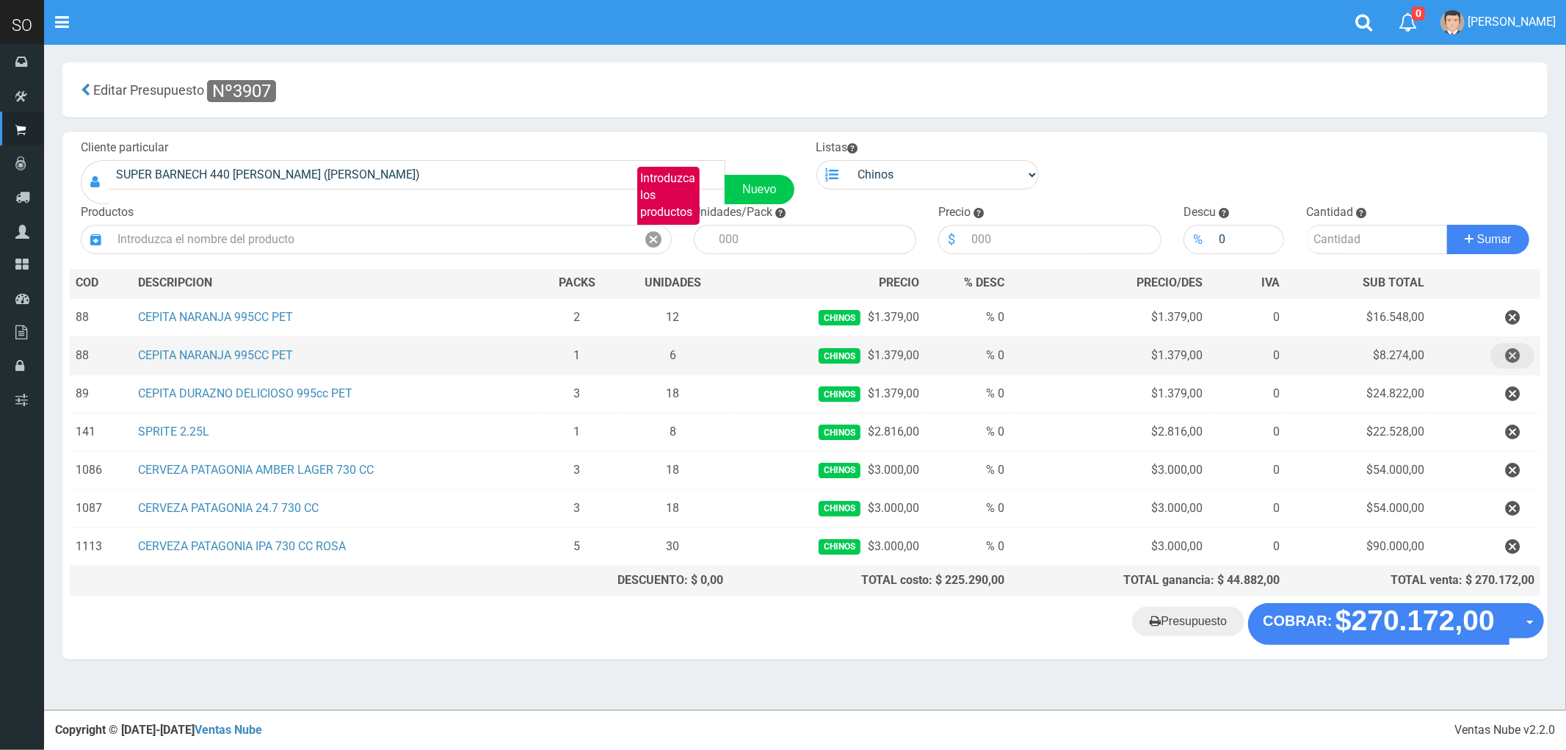
click at [1513, 353] on icon "button" at bounding box center [1512, 356] width 15 height 26
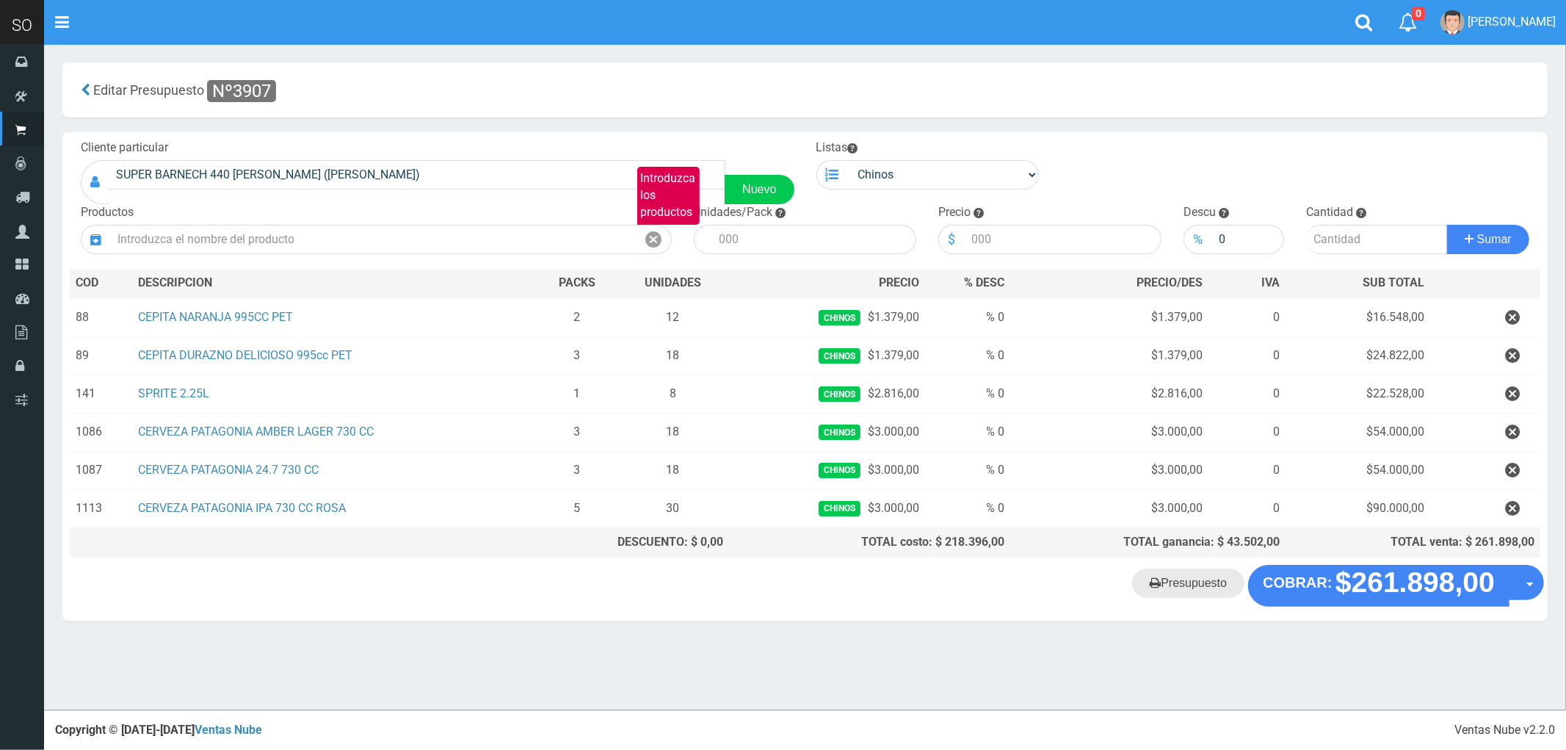
click at [1195, 579] on link "Presupuesto" at bounding box center [1188, 582] width 112 height 29
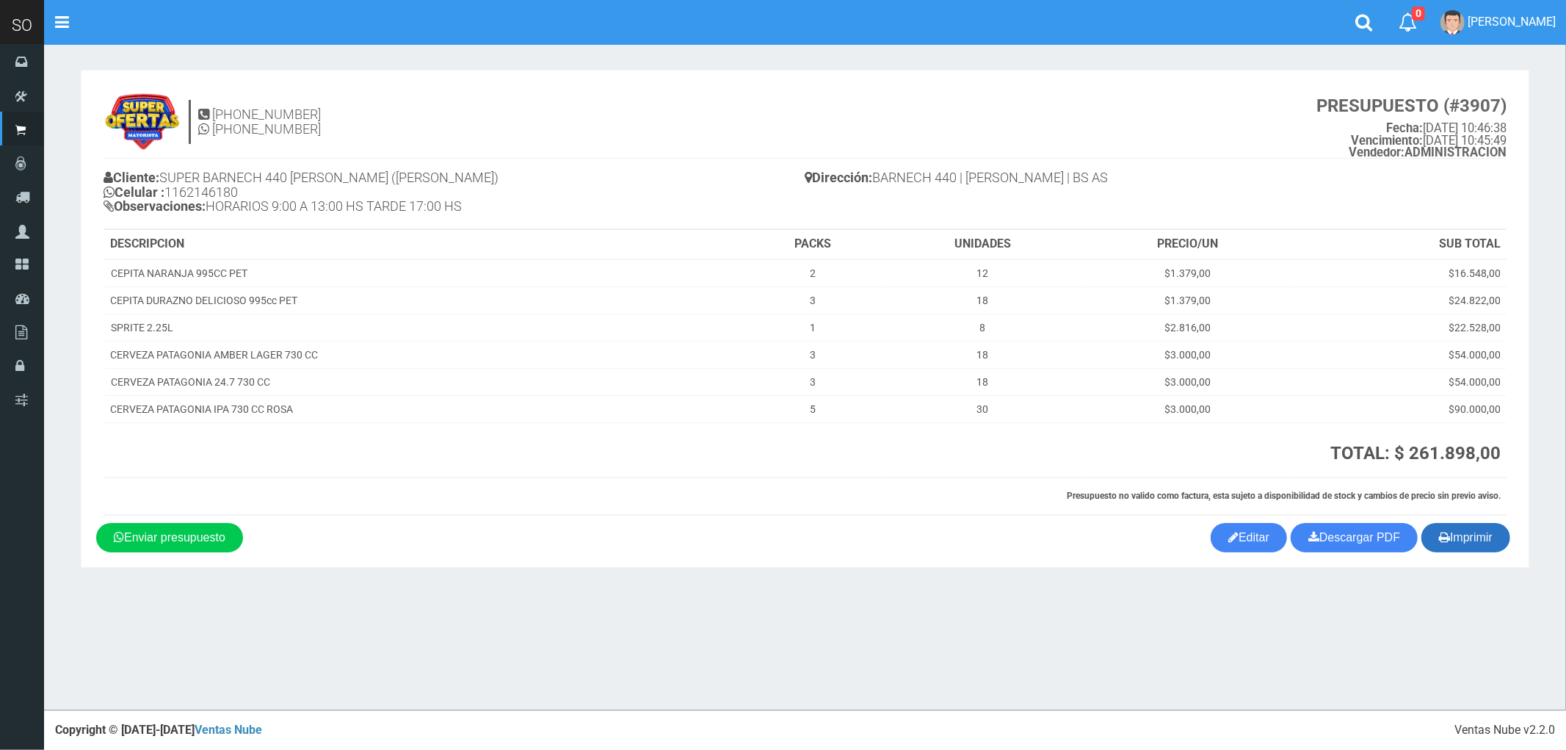
click at [1480, 534] on button "Imprimir" at bounding box center [1466, 537] width 89 height 29
